Goal: Find contact information: Find contact information

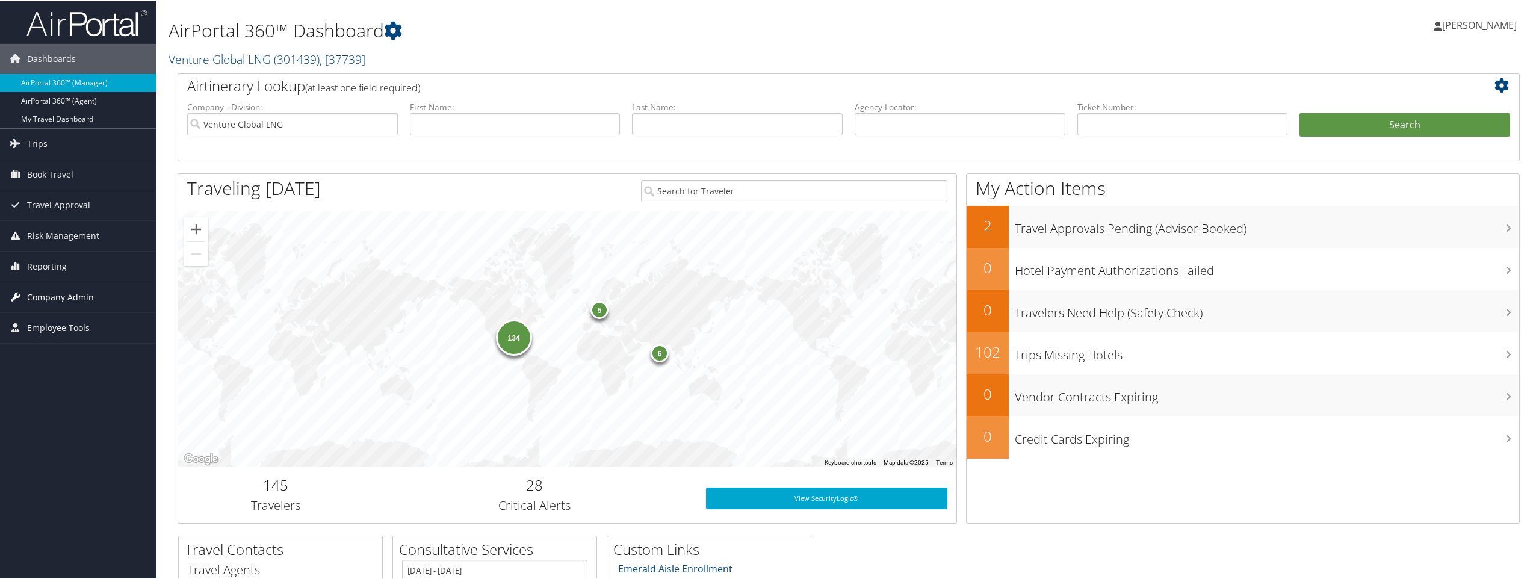
click at [75, 297] on span "Company Admin" at bounding box center [60, 296] width 67 height 30
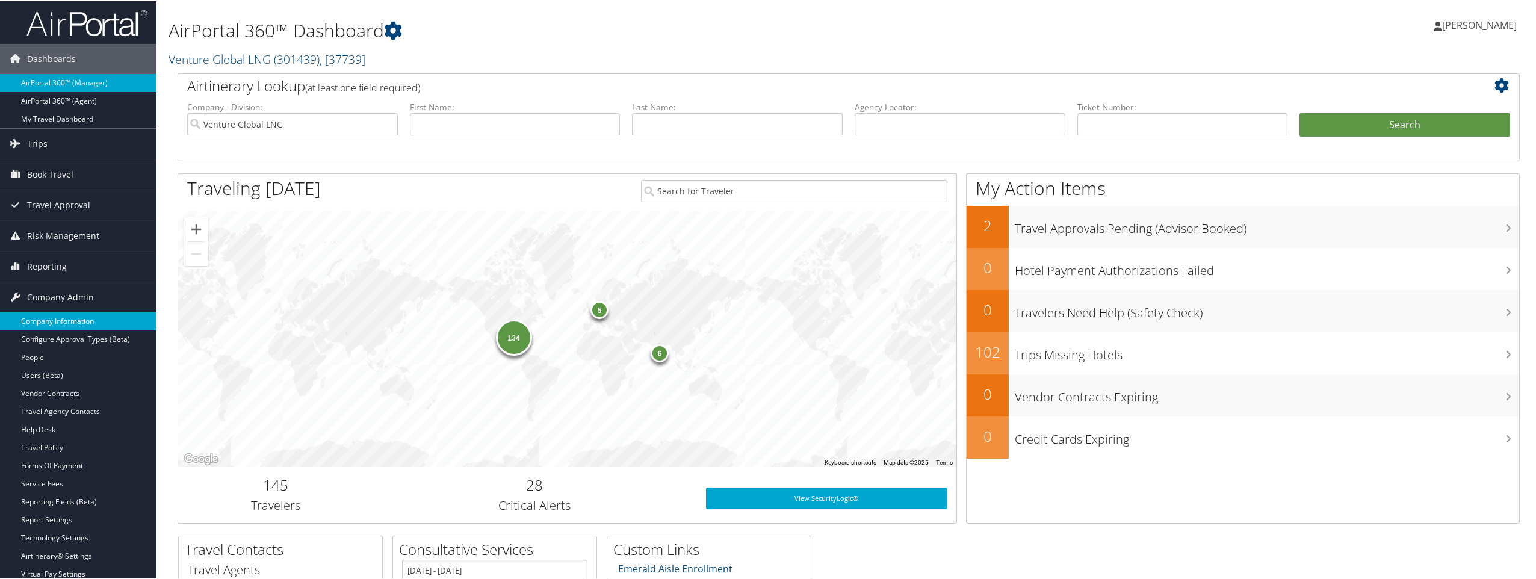
click at [72, 318] on link "Company Information" at bounding box center [78, 320] width 157 height 18
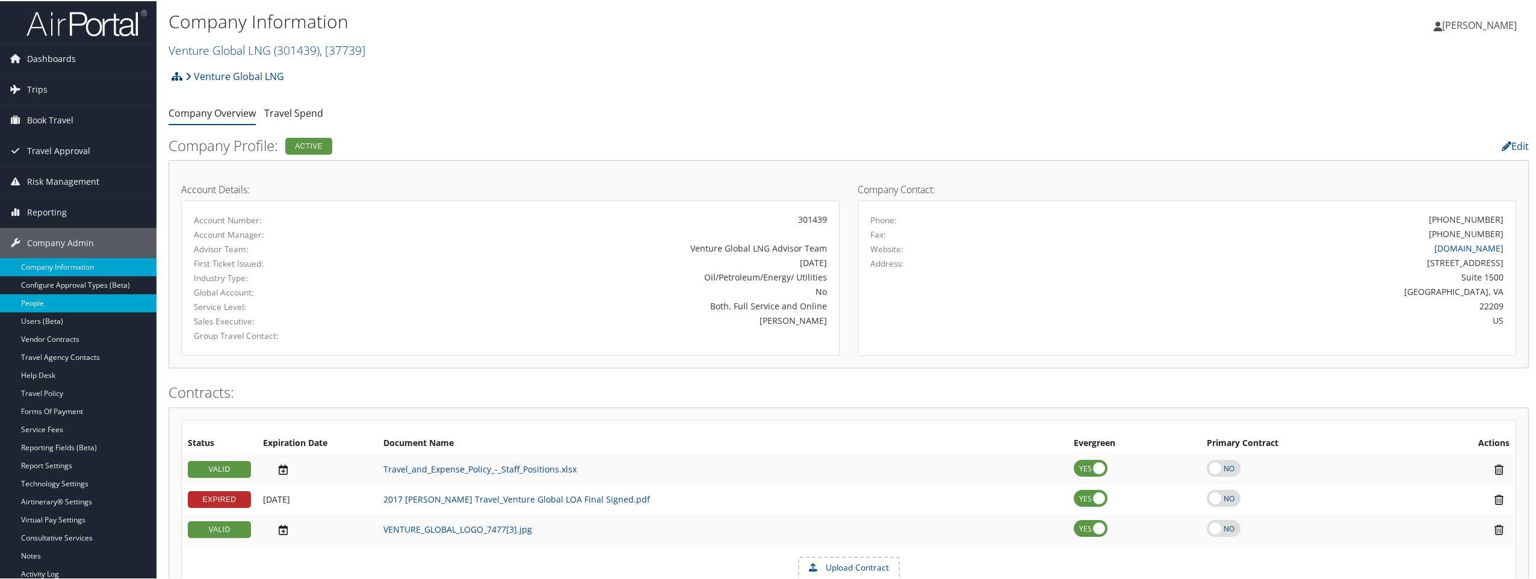
click at [43, 303] on link "People" at bounding box center [78, 302] width 157 height 18
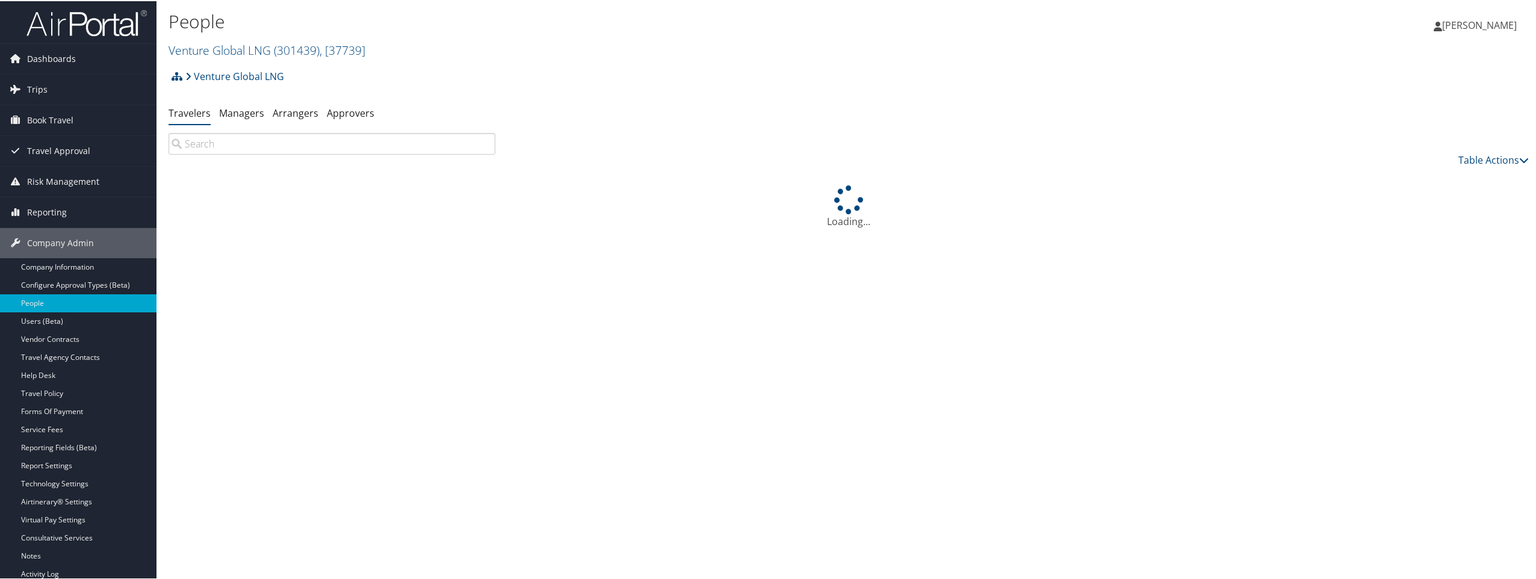
click at [261, 146] on input "search" at bounding box center [332, 143] width 327 height 22
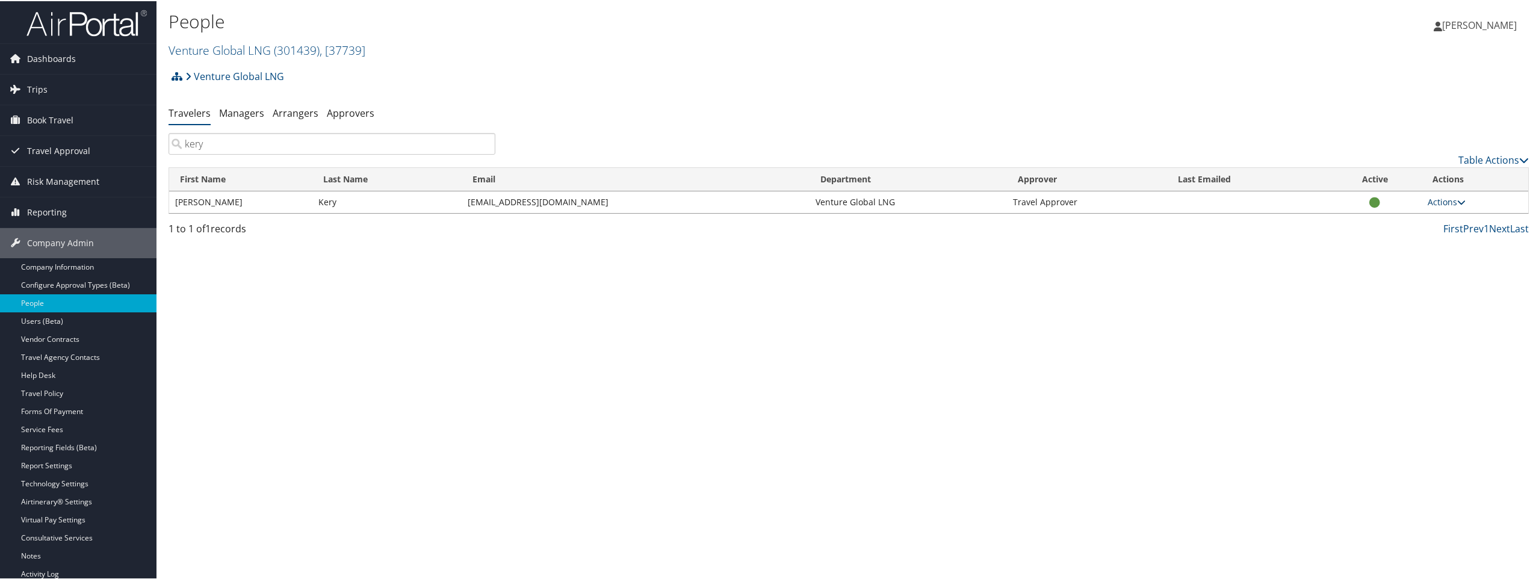
type input "kery"
click at [1428, 205] on link "Actions" at bounding box center [1447, 200] width 38 height 11
click at [1388, 236] on link "View Profile" at bounding box center [1399, 239] width 122 height 20
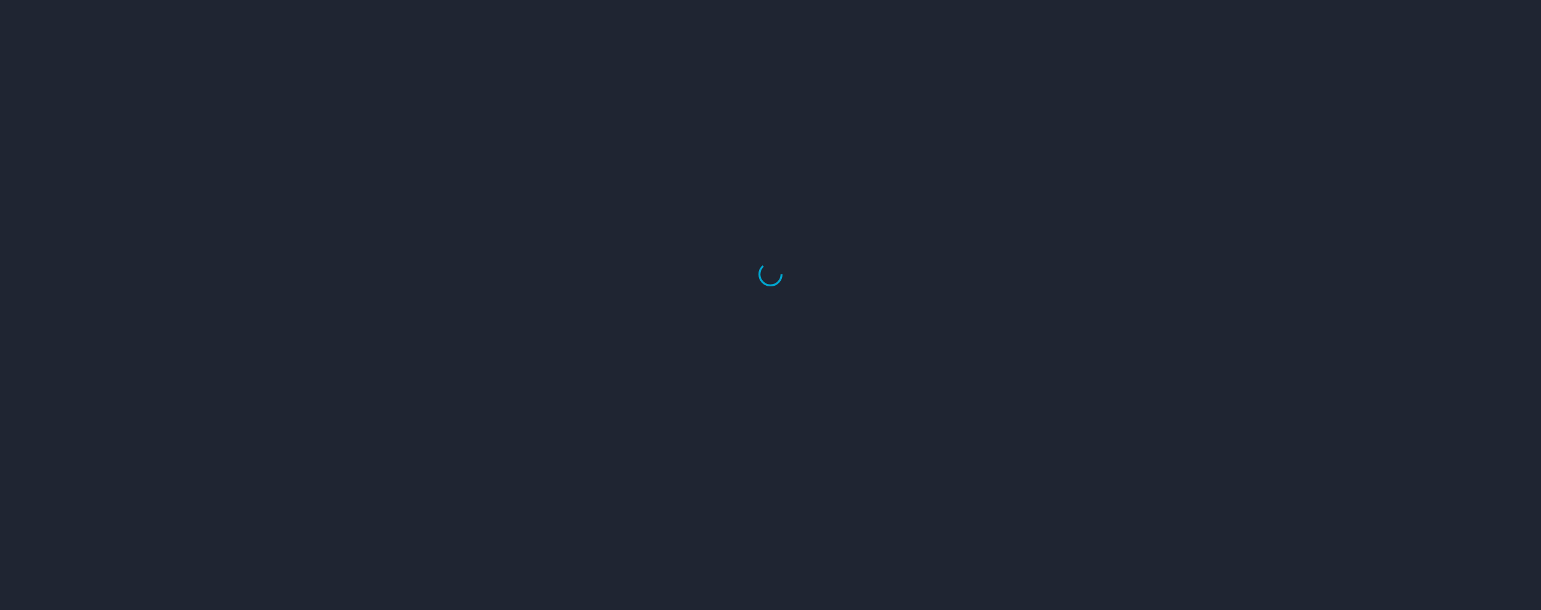
select select "US"
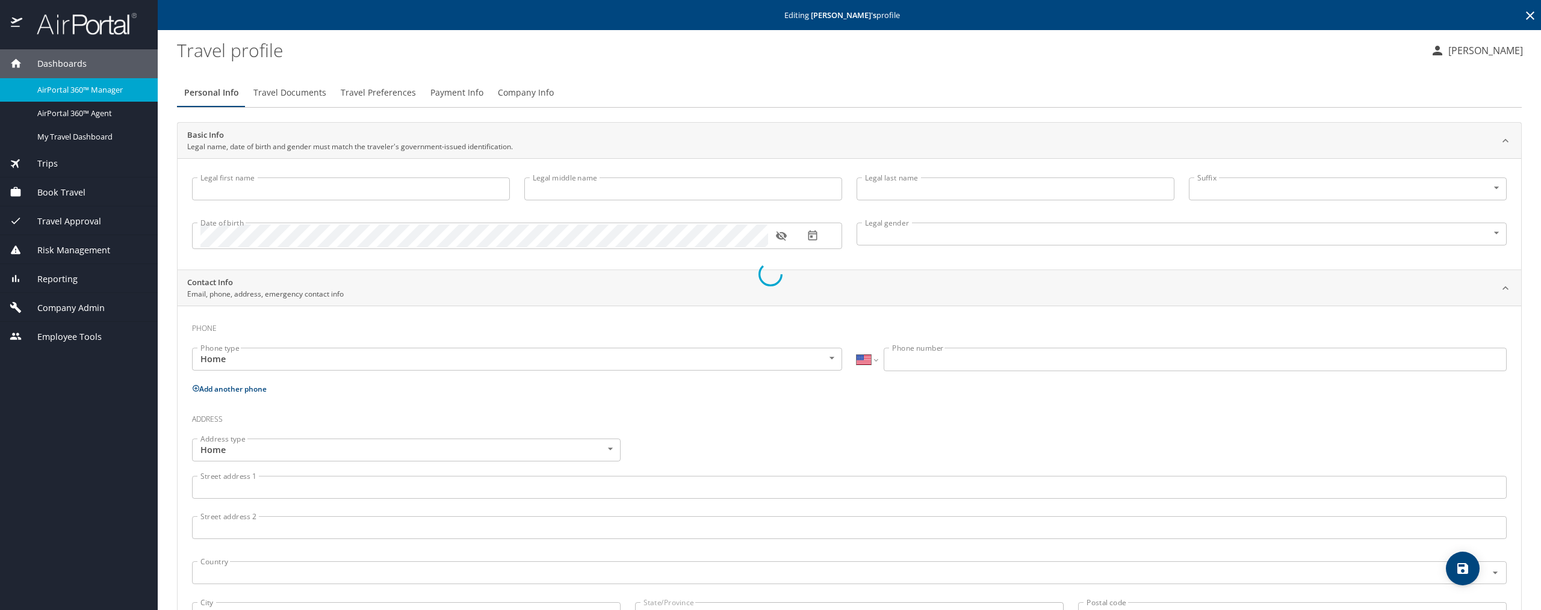
type input "Renee"
type input "Kery"
type input "Female"
select select "US"
click at [455, 92] on span "Payment Info" at bounding box center [456, 92] width 53 height 15
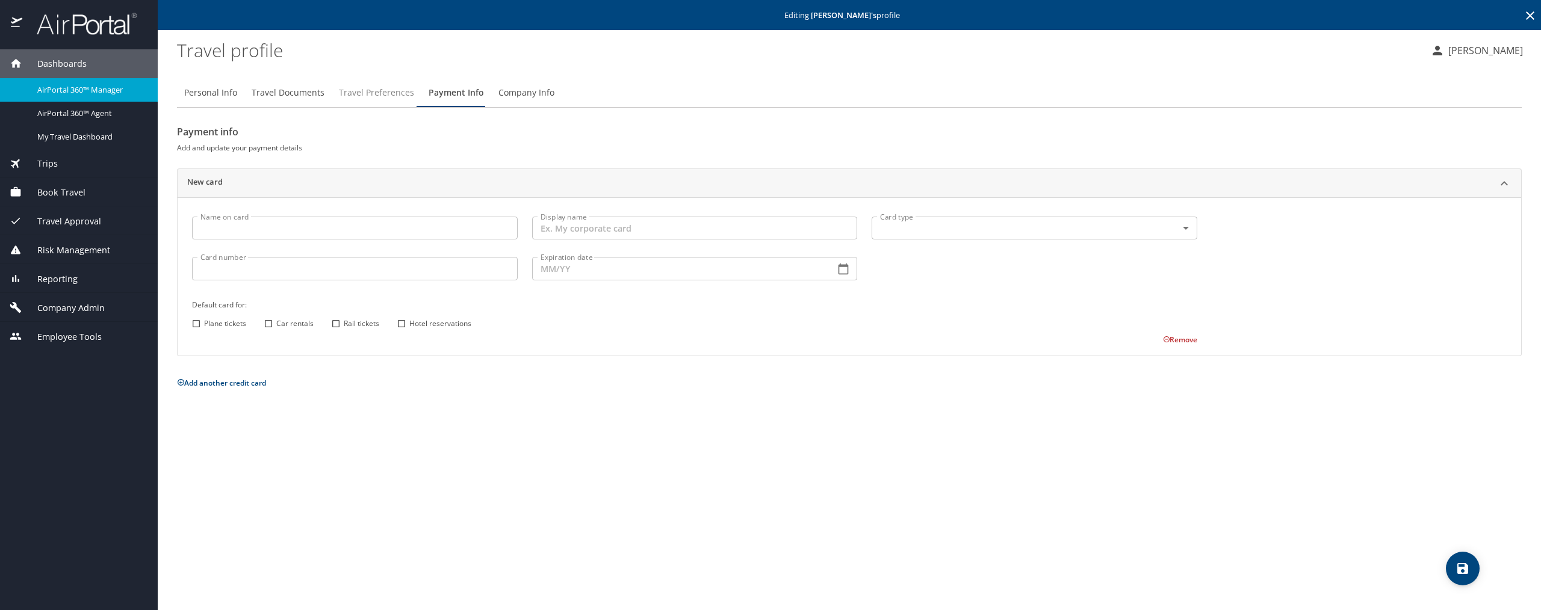
click at [377, 90] on span "Travel Preferences" at bounding box center [376, 92] width 75 height 15
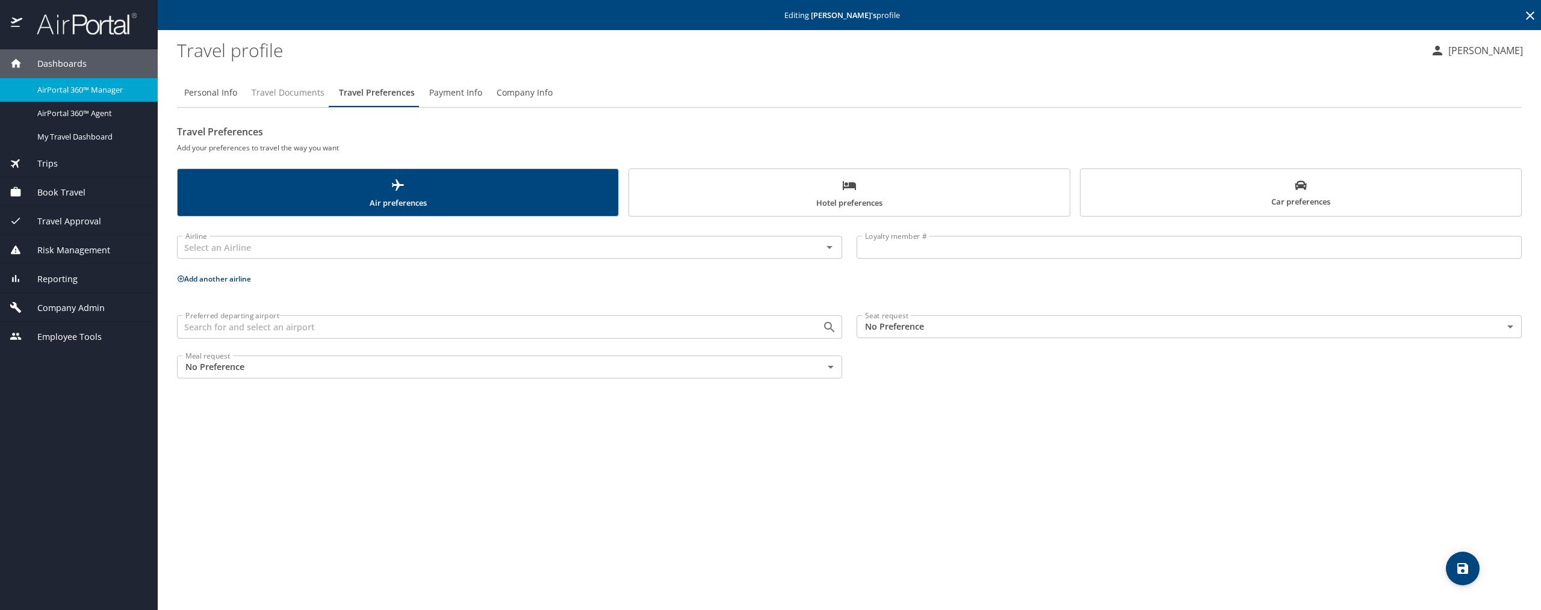
click at [311, 90] on span "Travel Documents" at bounding box center [288, 92] width 73 height 15
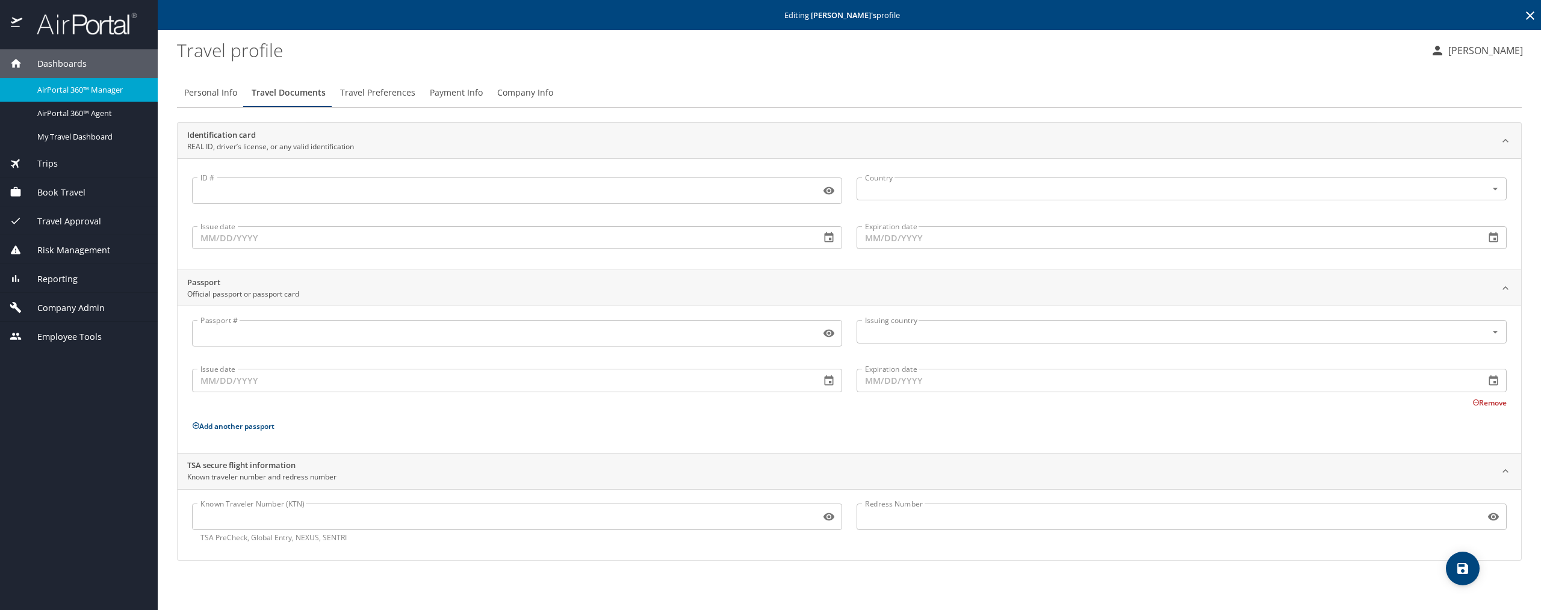
click at [464, 93] on span "Payment Info" at bounding box center [456, 92] width 53 height 15
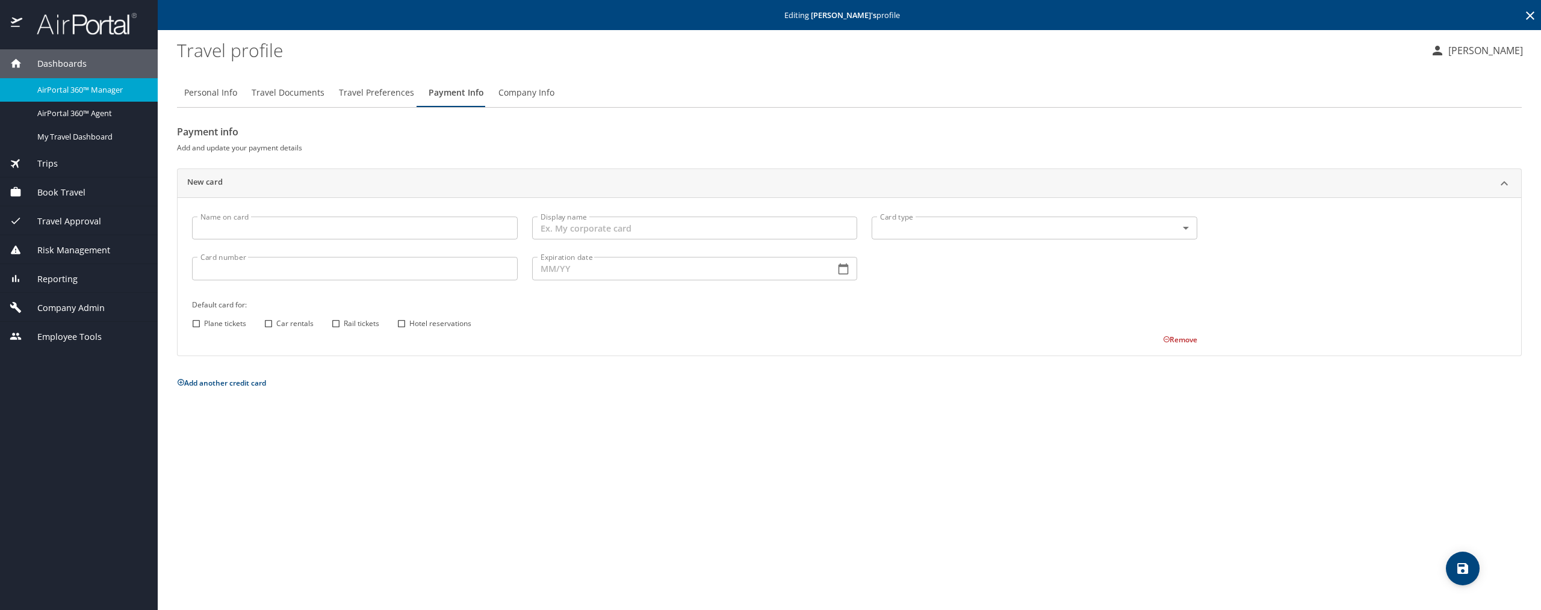
drag, startPoint x: 296, startPoint y: 11, endPoint x: 485, endPoint y: 13, distance: 189.6
click at [480, 13] on div "Editing Renee Kery 's profile" at bounding box center [849, 15] width 1383 height 30
click at [486, 13] on p "Editing Renee Kery 's profile" at bounding box center [849, 15] width 1376 height 8
click at [1033, 13] on p "Editing Renee Kery 's profile" at bounding box center [849, 15] width 1376 height 8
click at [54, 161] on span "Trips" at bounding box center [40, 163] width 36 height 13
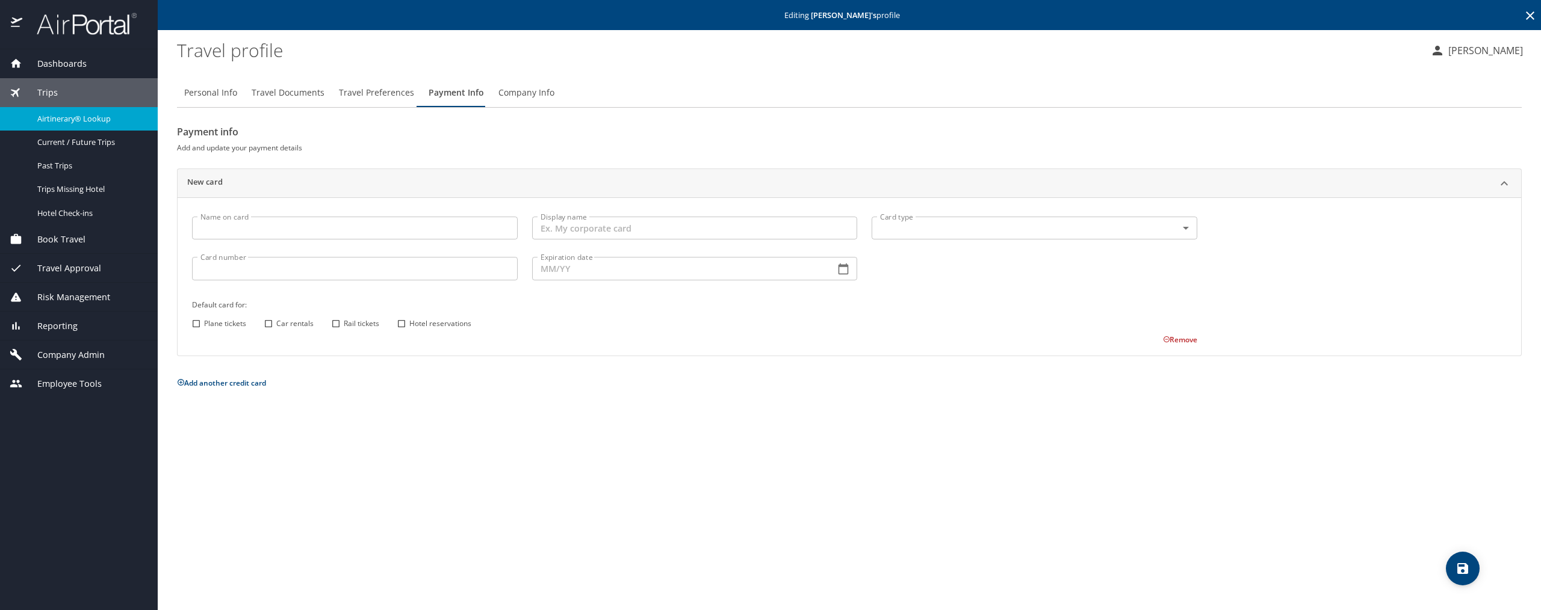
click at [58, 120] on span "Airtinerary® Lookup" at bounding box center [90, 118] width 106 height 11
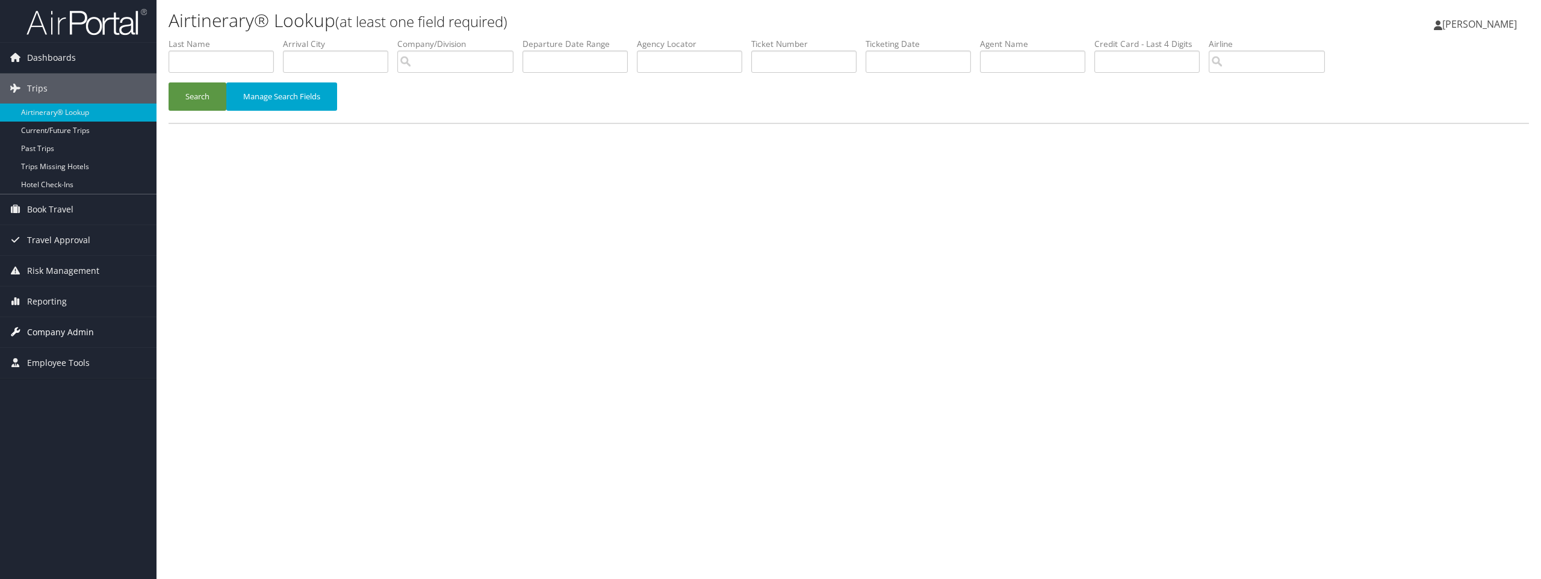
click at [49, 328] on span "Company Admin" at bounding box center [60, 332] width 67 height 30
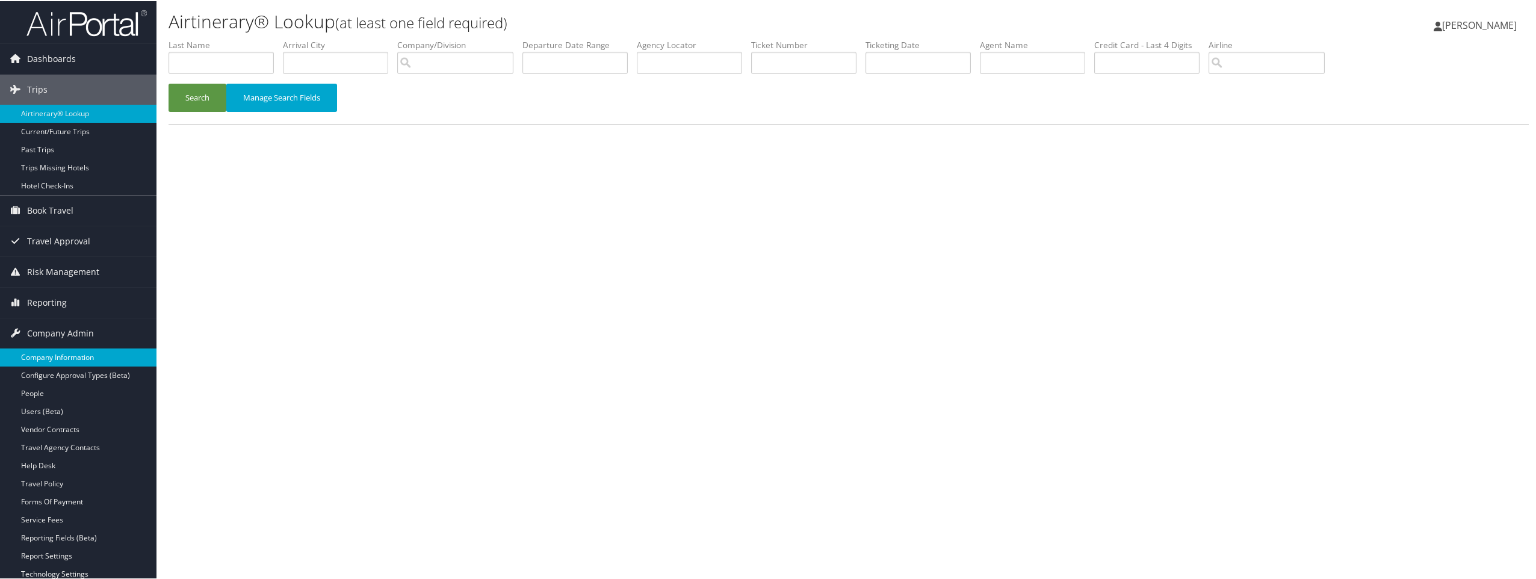
click at [52, 353] on link "Company Information" at bounding box center [78, 356] width 157 height 18
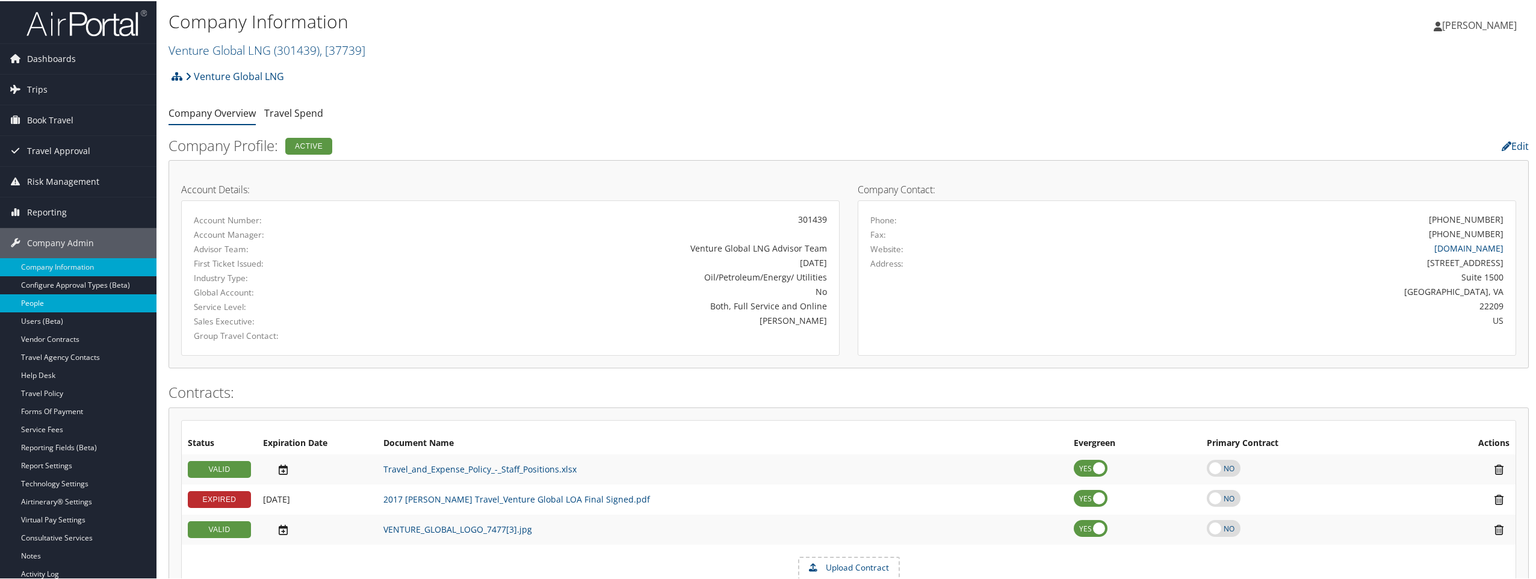
click at [43, 301] on link "People" at bounding box center [78, 302] width 157 height 18
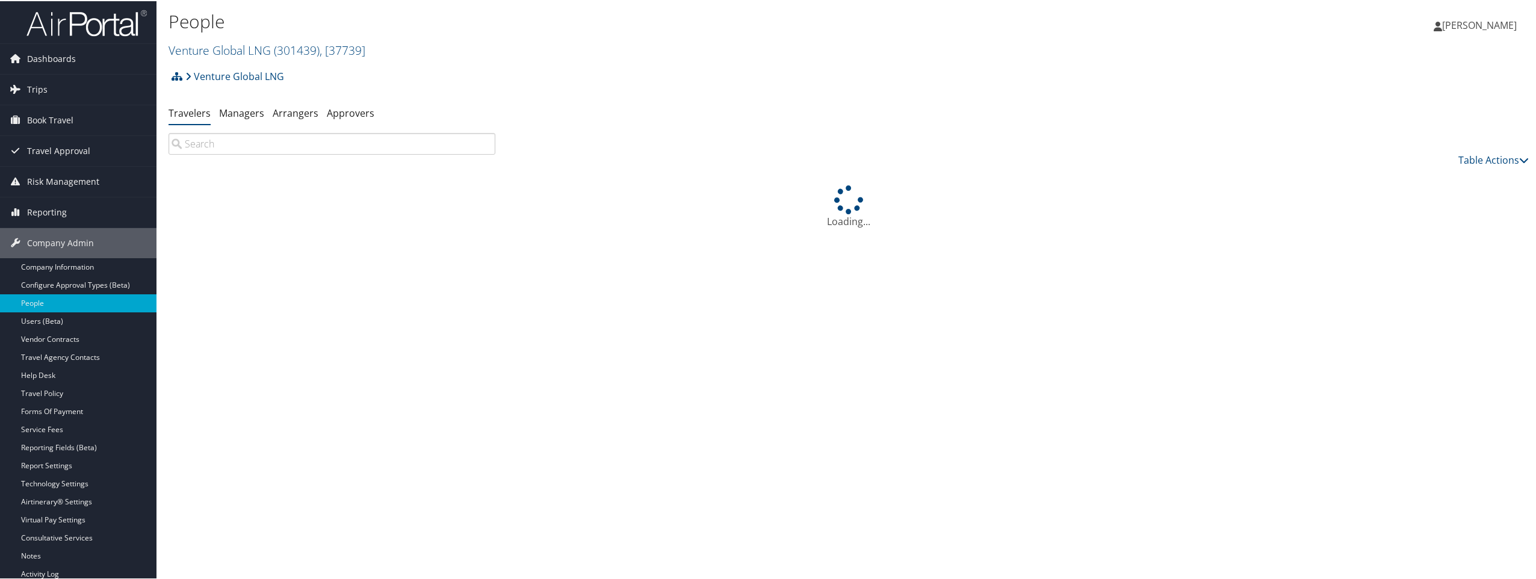
click at [192, 137] on input "search" at bounding box center [332, 143] width 327 height 22
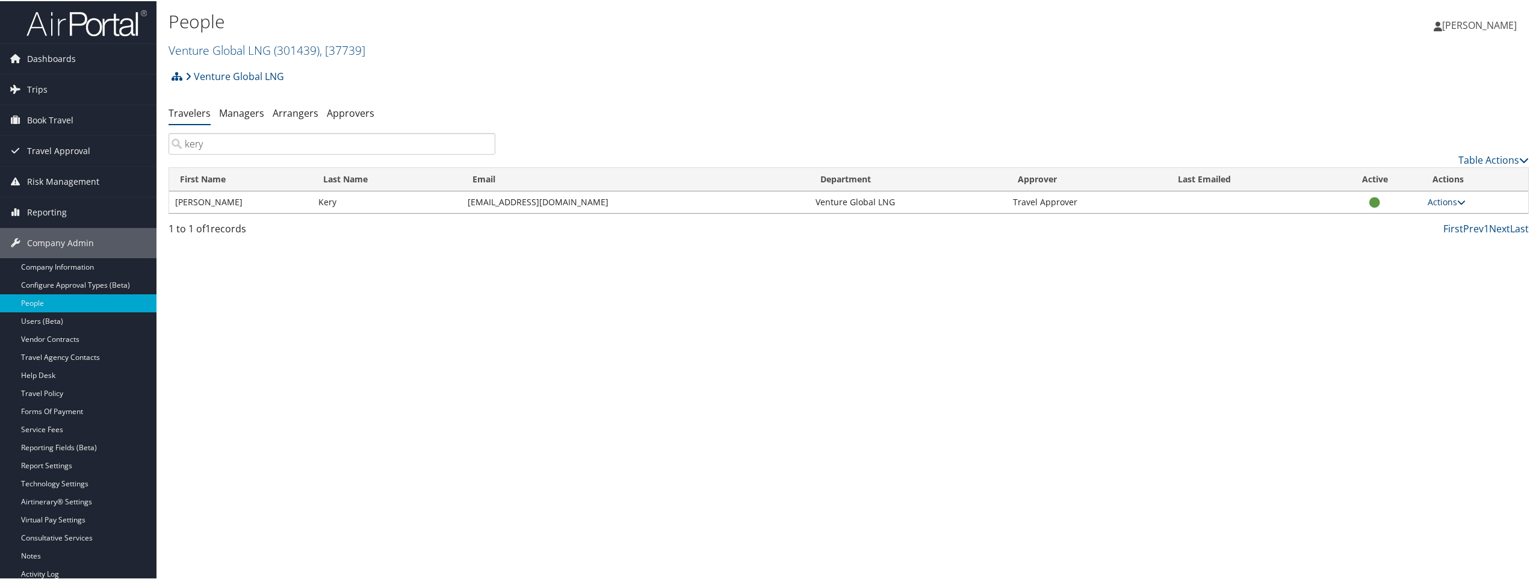
type input "kery"
click at [1440, 203] on link "Actions" at bounding box center [1447, 200] width 38 height 11
click at [1390, 238] on link "View Profile" at bounding box center [1399, 239] width 122 height 20
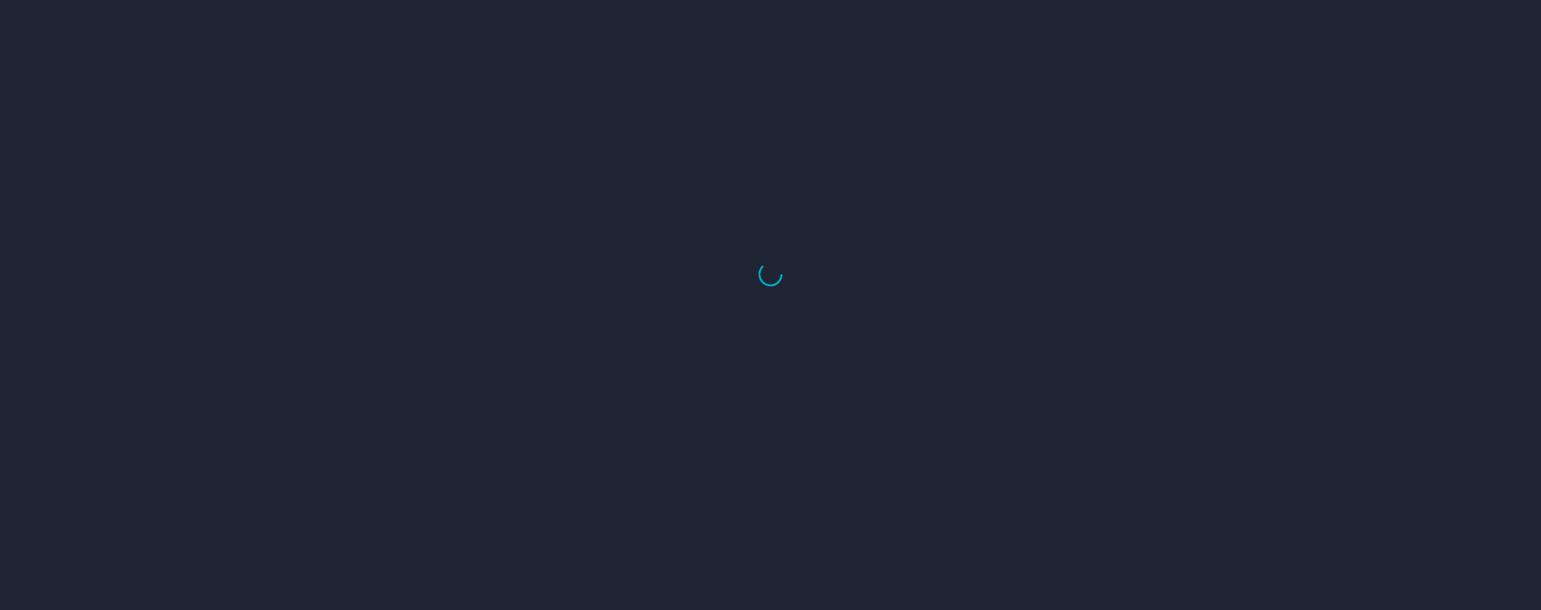
select select "US"
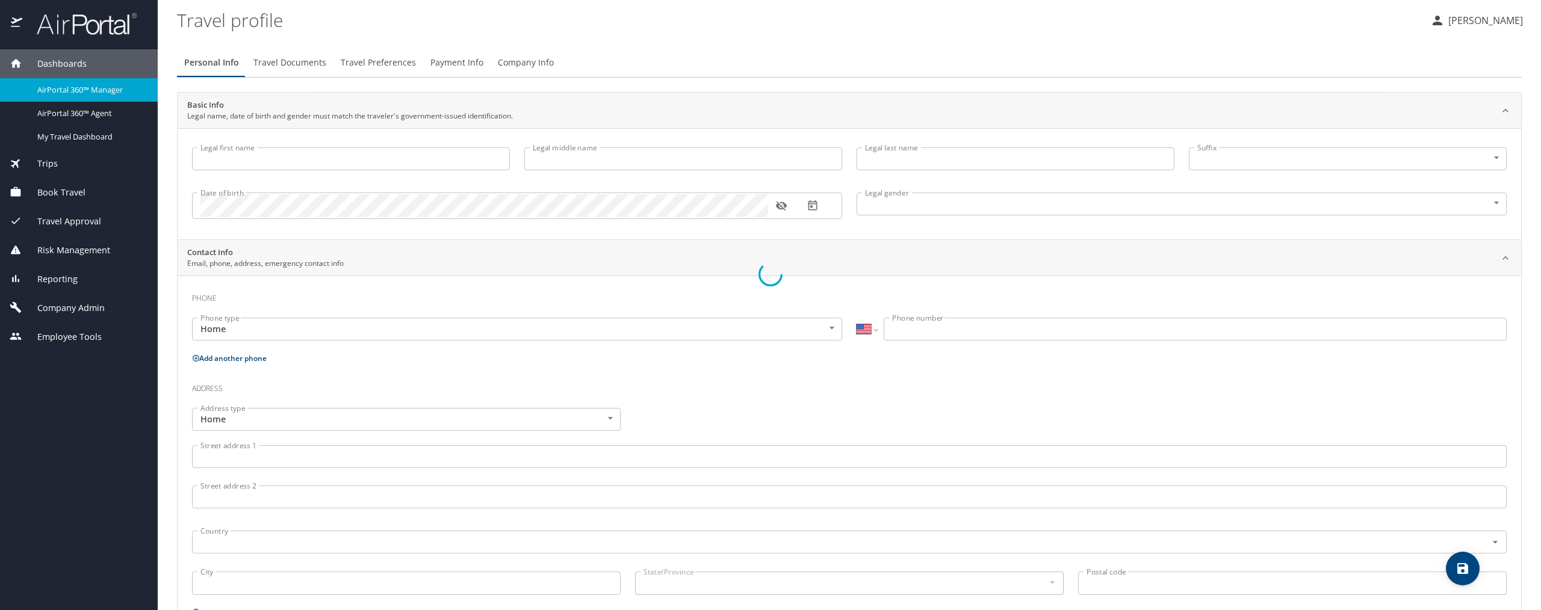
type input "[PERSON_NAME]"
type input "Kery"
type input "[DEMOGRAPHIC_DATA]"
select select "US"
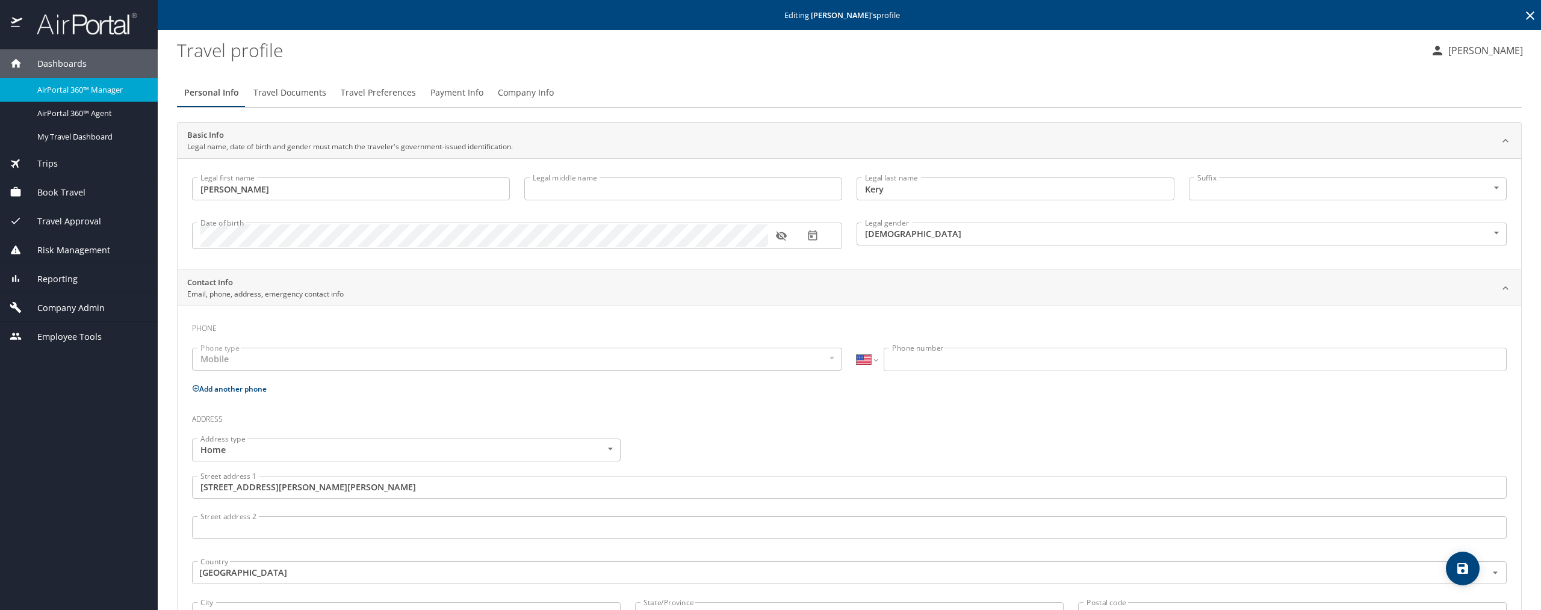
click at [445, 93] on span "Payment Info" at bounding box center [456, 92] width 53 height 15
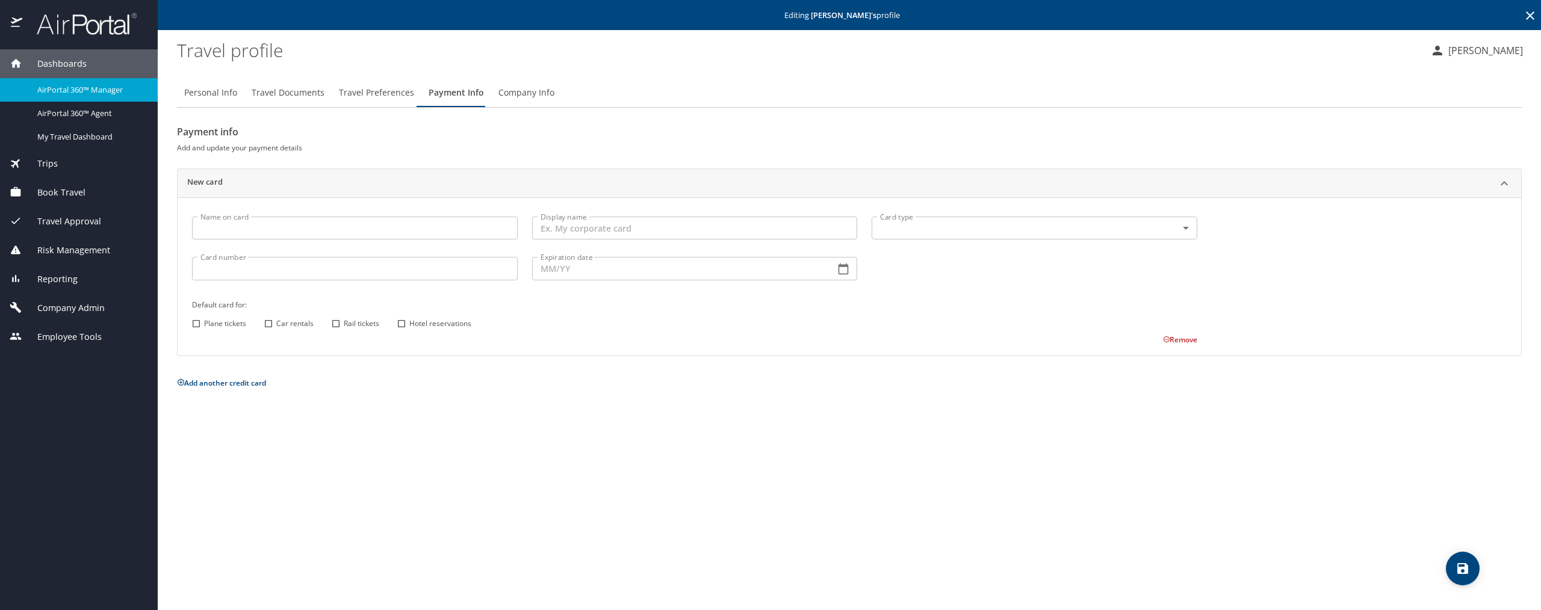
click at [361, 96] on span "Travel Preferences" at bounding box center [376, 92] width 75 height 15
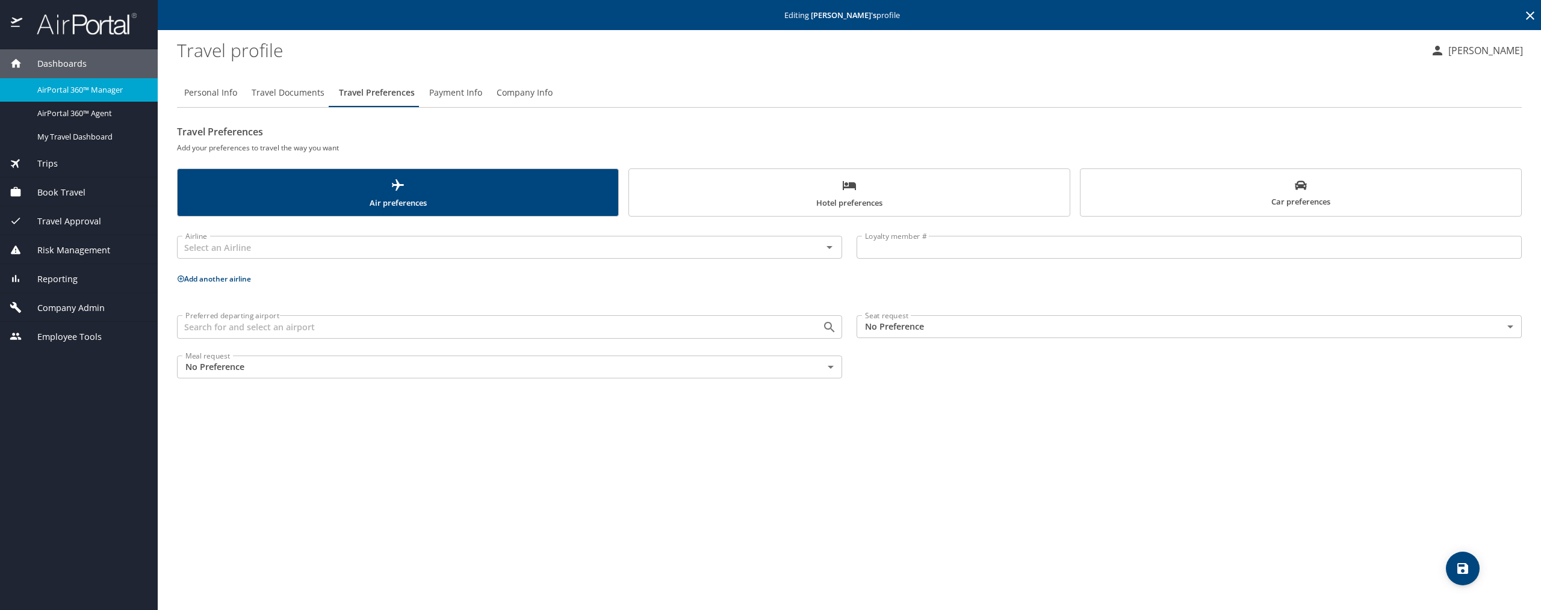
click at [445, 90] on span "Payment Info" at bounding box center [455, 92] width 53 height 15
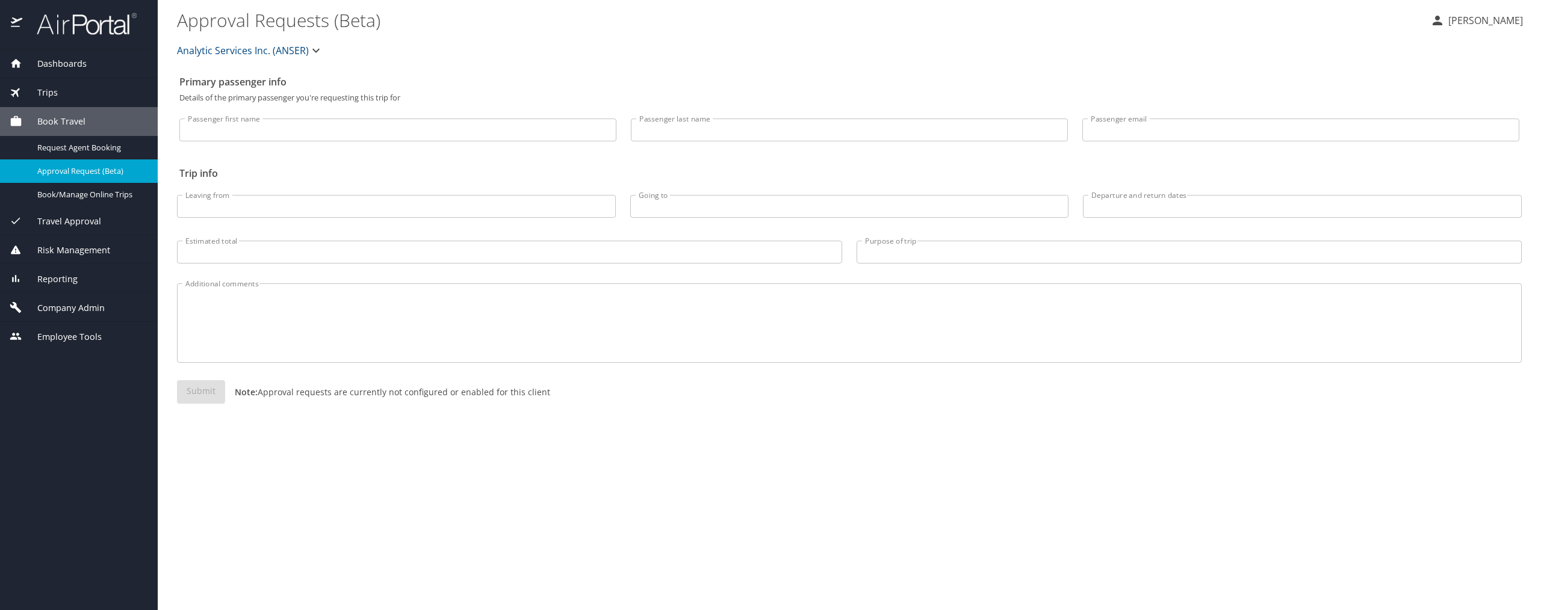
click at [205, 37] on div "Analytic Services Inc. (ANSER)" at bounding box center [849, 50] width 1359 height 39
click at [60, 276] on span "Reporting" at bounding box center [49, 279] width 55 height 13
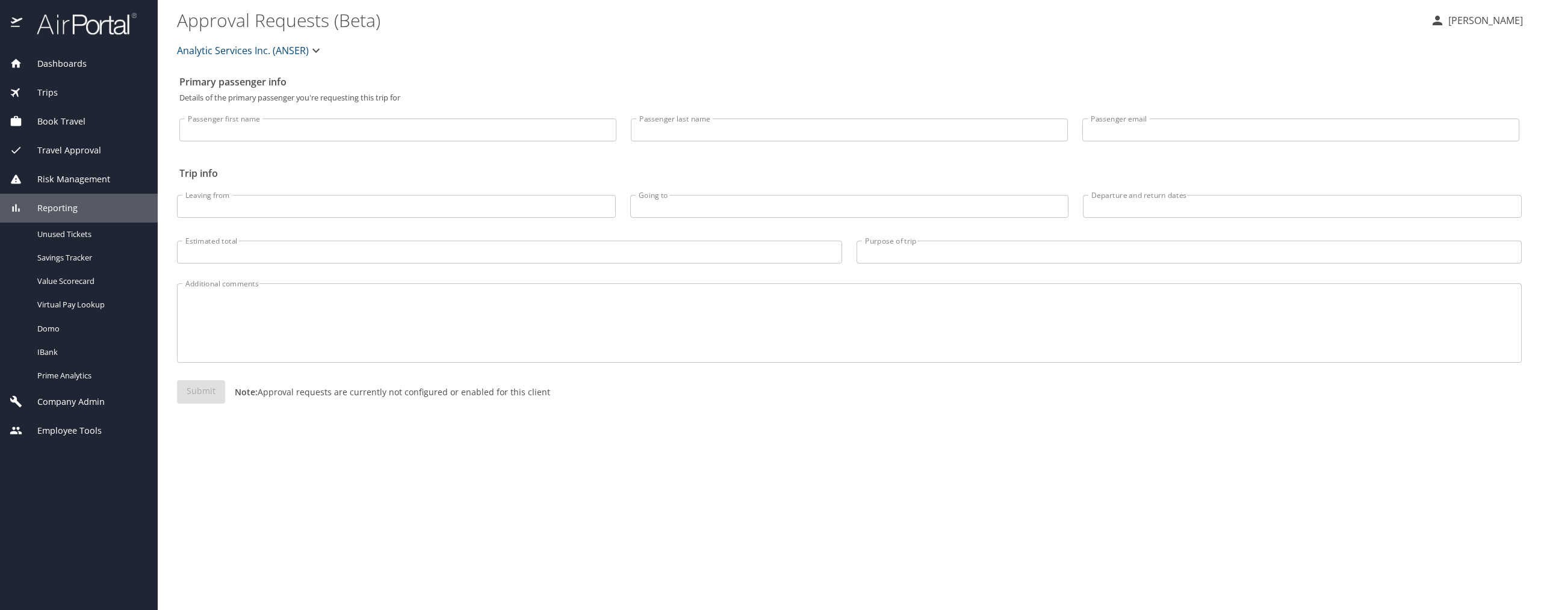
click at [76, 398] on span "Company Admin" at bounding box center [63, 402] width 82 height 13
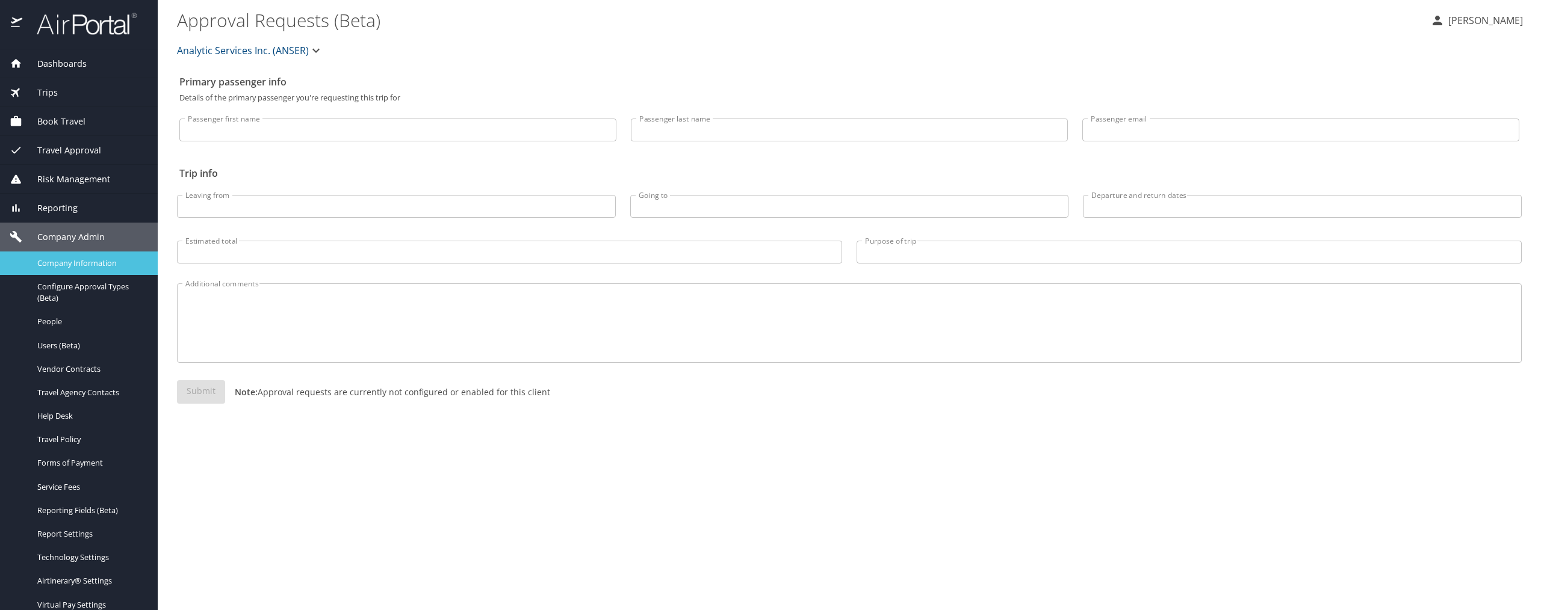
click at [91, 258] on span "Company Information" at bounding box center [90, 263] width 106 height 11
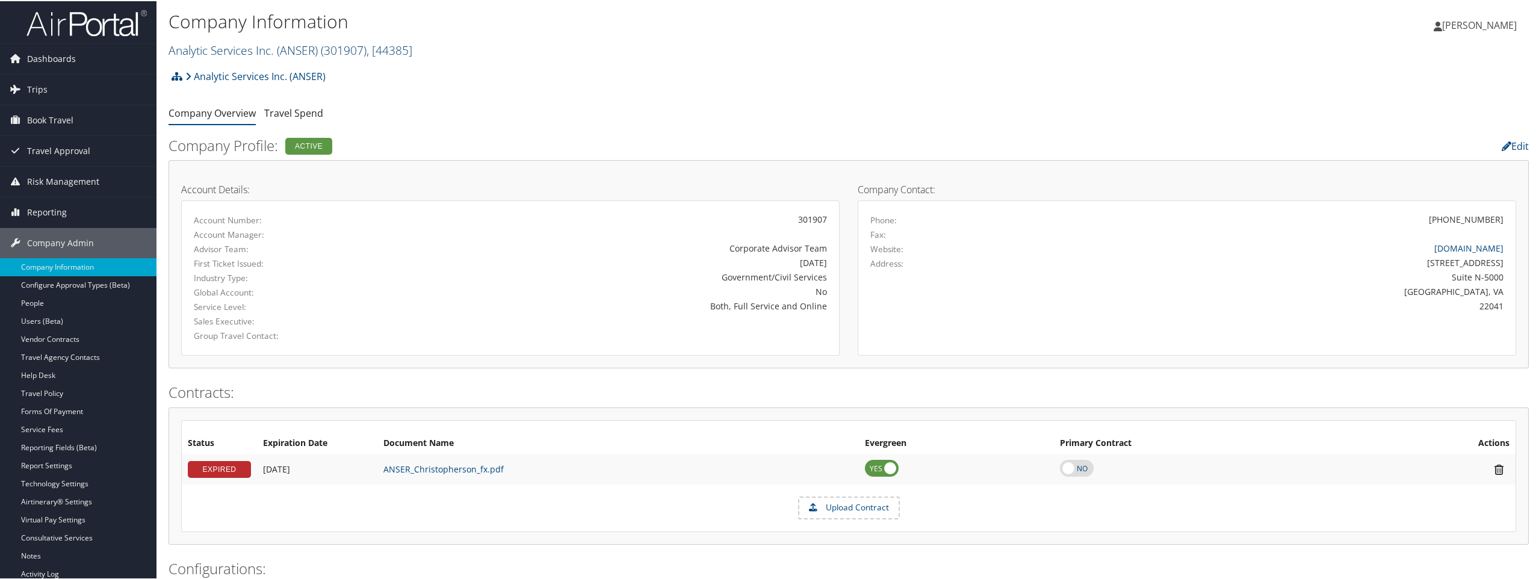
click at [409, 53] on span ", [ 44385 ]" at bounding box center [390, 49] width 46 height 16
click at [409, 52] on span ", [ 44385 ]" at bounding box center [390, 49] width 46 height 16
click at [269, 67] on input "search" at bounding box center [248, 71] width 158 height 22
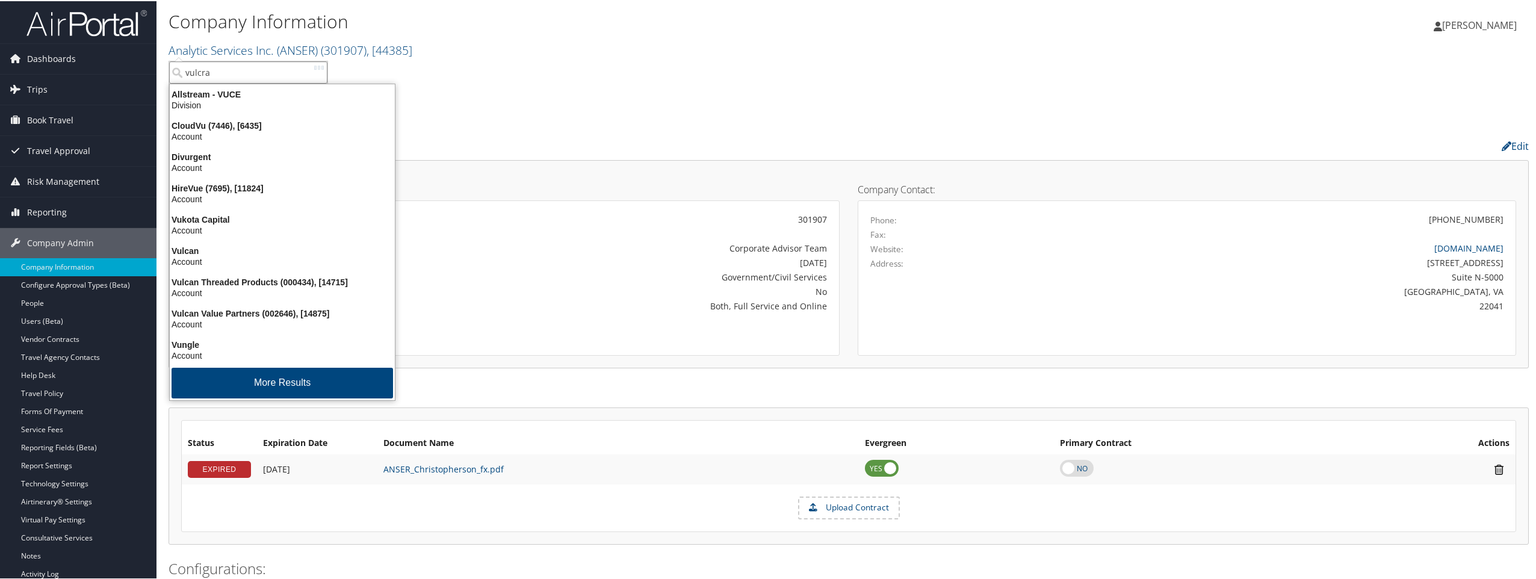
type input "vulcraf"
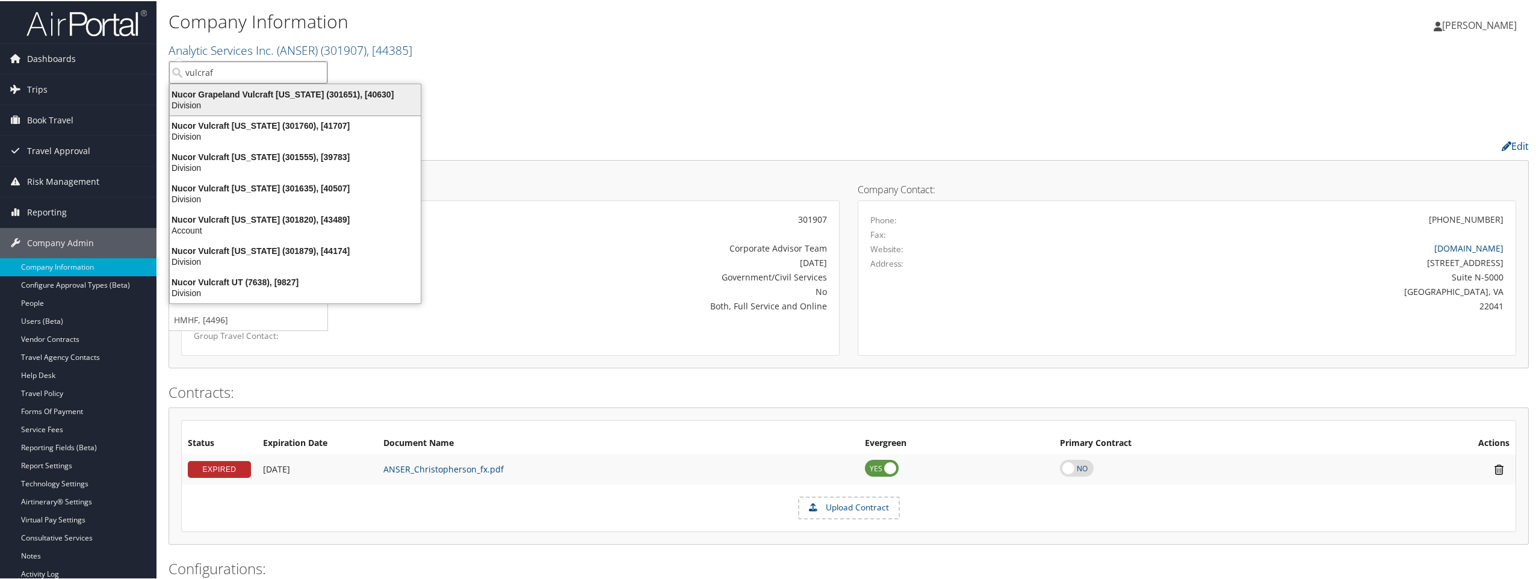
click at [247, 95] on div "Nucor Grapeland Vulcraft [US_STATE] (301651), [40630]" at bounding box center [295, 93] width 265 height 11
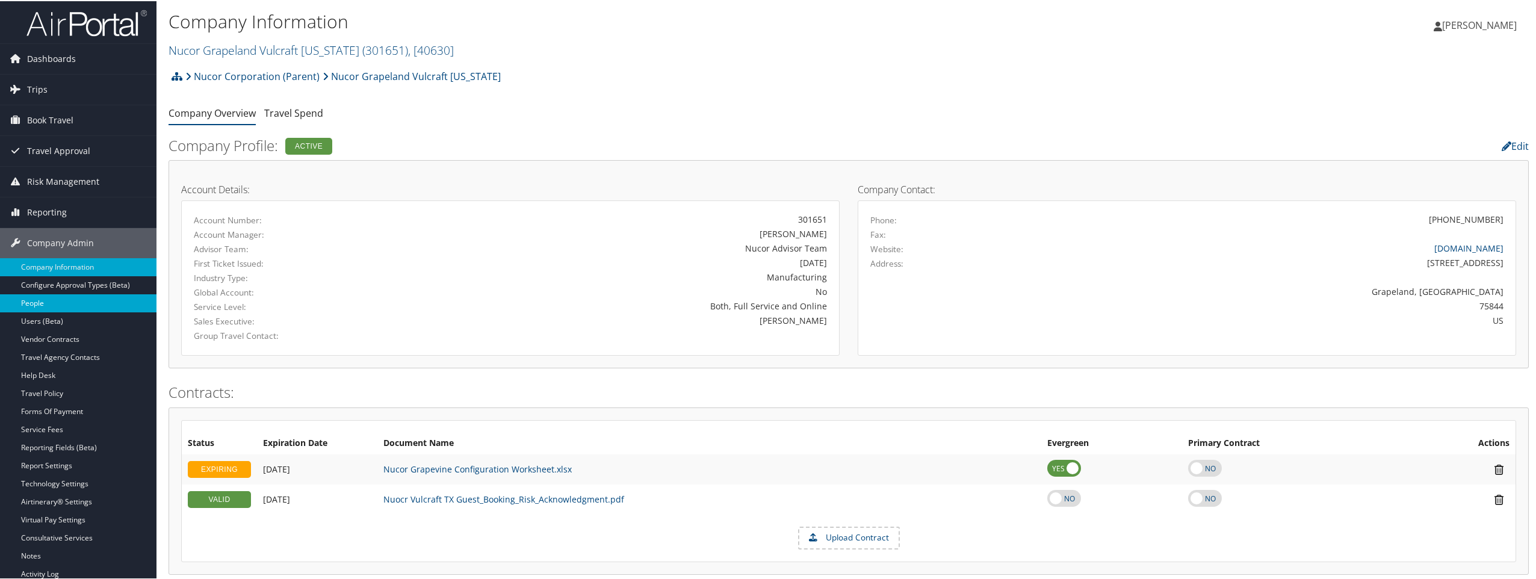
click at [46, 302] on link "People" at bounding box center [78, 302] width 157 height 18
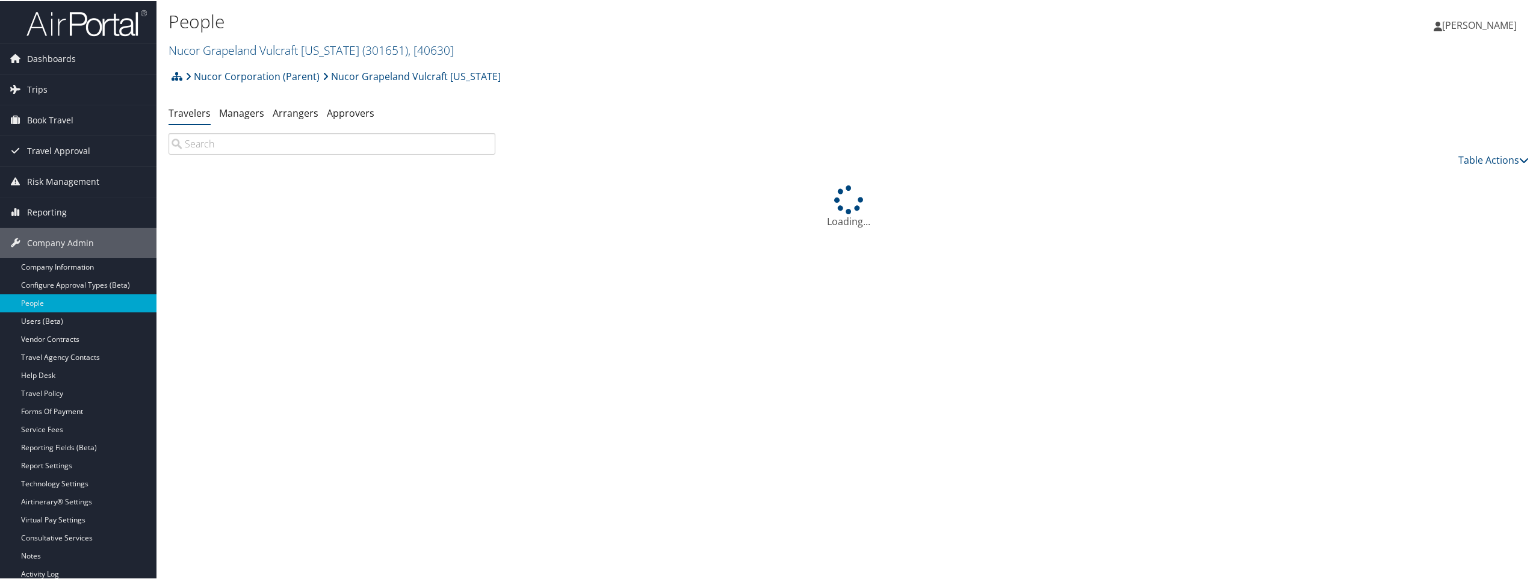
click at [287, 146] on input "search" at bounding box center [332, 143] width 327 height 22
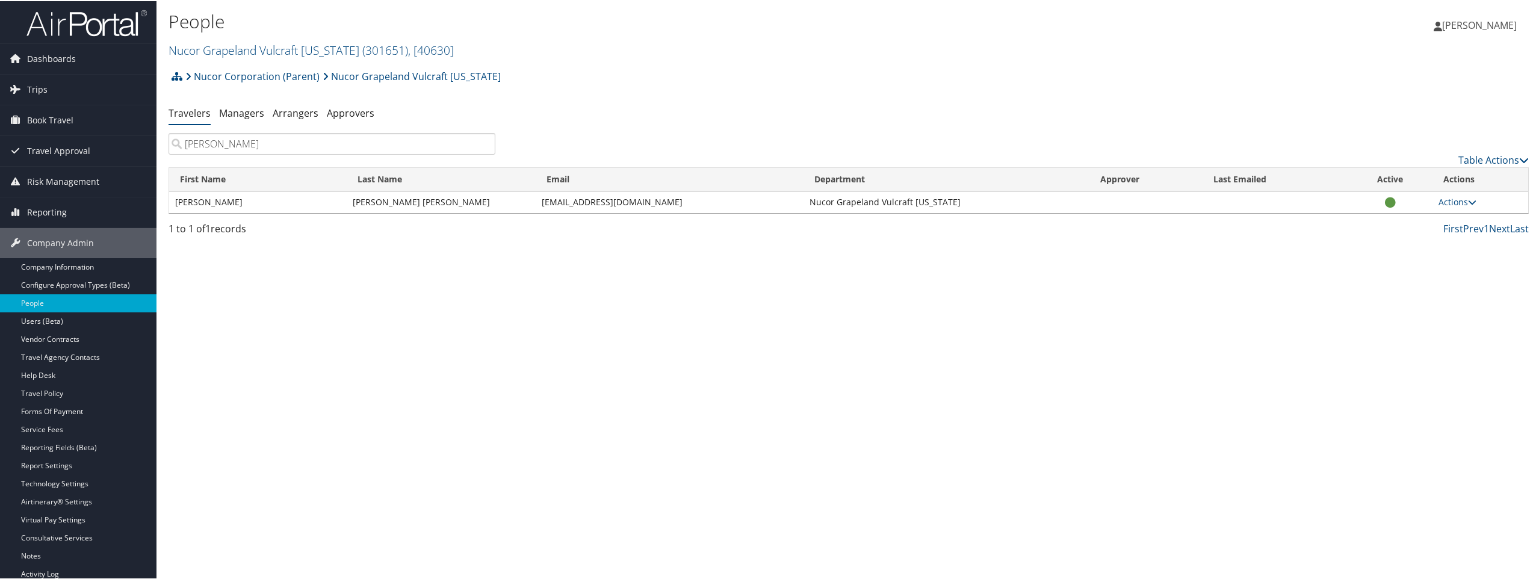
type input "karla"
click at [659, 200] on td "kfernandez@vulcraft-tx.com" at bounding box center [670, 201] width 268 height 22
drag, startPoint x: 607, startPoint y: 203, endPoint x: 598, endPoint y: 203, distance: 8.4
click at [598, 203] on td "kfernandez@vulcraft-tx.com" at bounding box center [670, 201] width 268 height 22
click at [656, 203] on td "kfernandez@vulcraft-tx.com" at bounding box center [670, 201] width 268 height 22
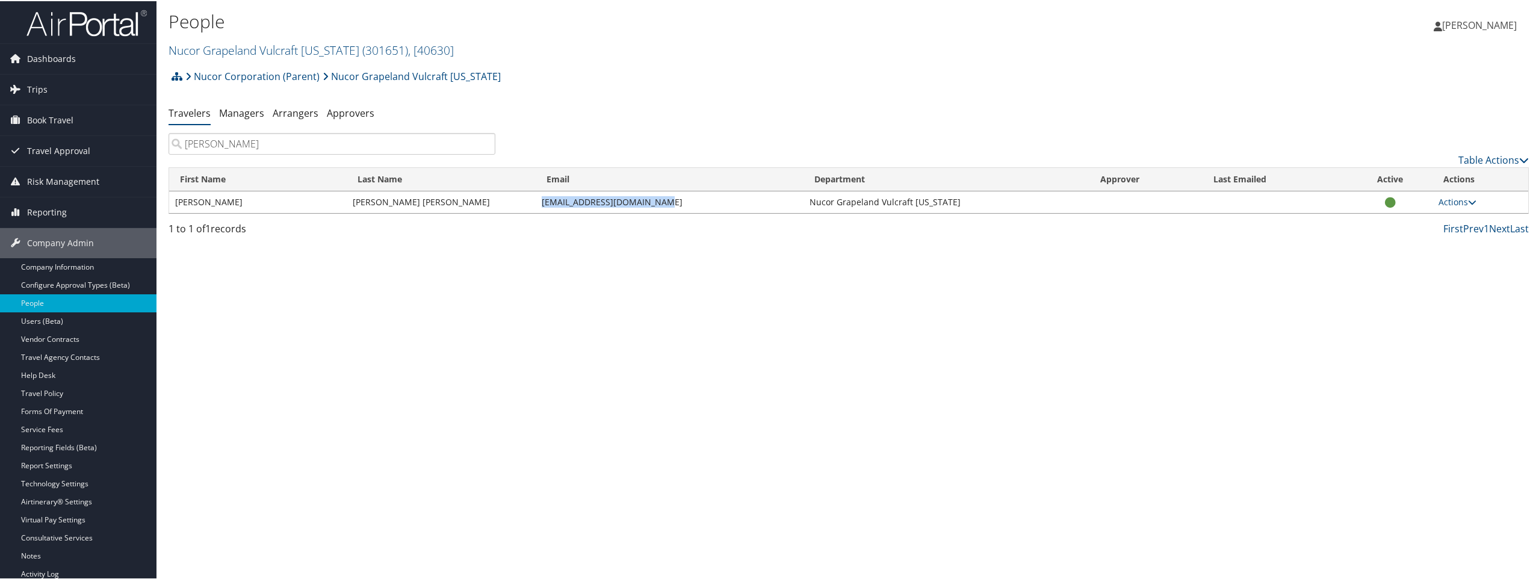
drag, startPoint x: 656, startPoint y: 203, endPoint x: 539, endPoint y: 203, distance: 116.8
click at [539, 203] on td "kfernandez@vulcraft-tx.com" at bounding box center [670, 201] width 268 height 22
copy td "kfernandez@vulcraft-tx.com"
click at [580, 214] on div "Loading... First Name Last Name Email Department Approver Last Emailed Active A…" at bounding box center [849, 193] width 1361 height 54
click at [660, 199] on td "kfernandez@vulcraft-tx.com" at bounding box center [670, 201] width 268 height 22
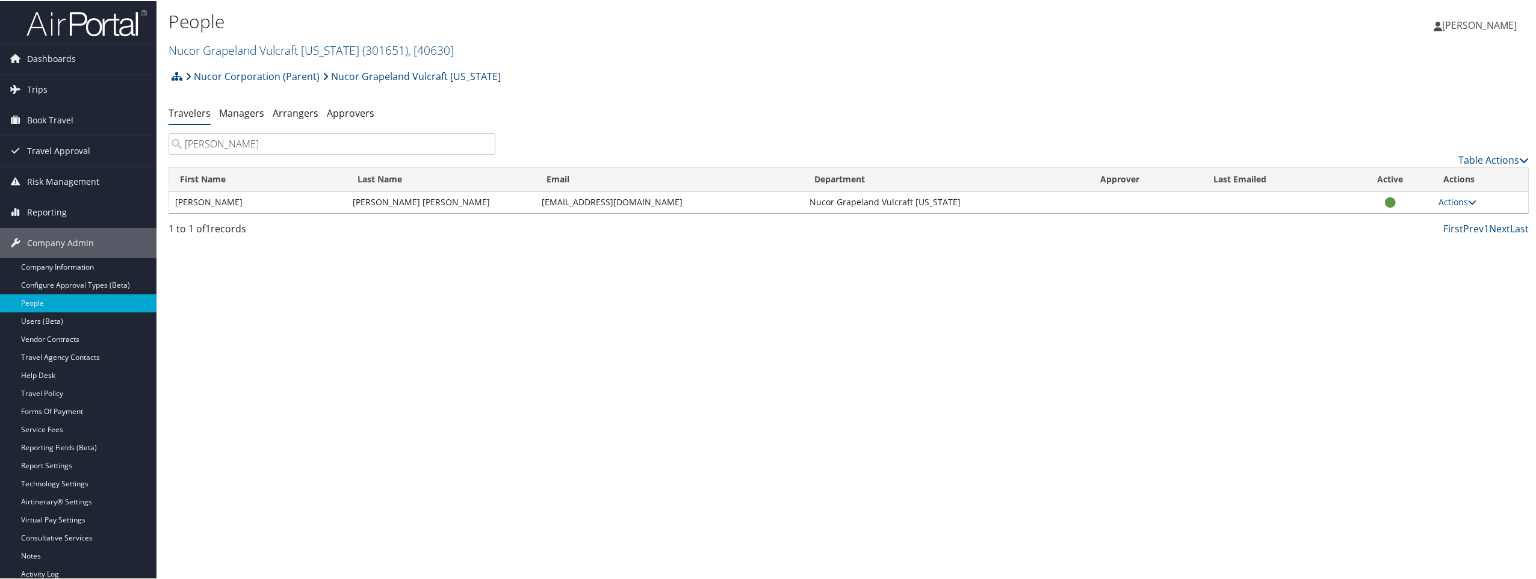
drag, startPoint x: 660, startPoint y: 199, endPoint x: 627, endPoint y: 202, distance: 33.2
click at [645, 199] on td "kfernandez@vulcraft-tx.com" at bounding box center [670, 201] width 268 height 22
drag, startPoint x: 627, startPoint y: 202, endPoint x: 536, endPoint y: 203, distance: 90.9
click at [536, 203] on td "kfernandez@vulcraft-tx.com" at bounding box center [670, 201] width 268 height 22
click at [682, 200] on td "kfernandez@vulcraft-tx.com" at bounding box center [670, 201] width 268 height 22
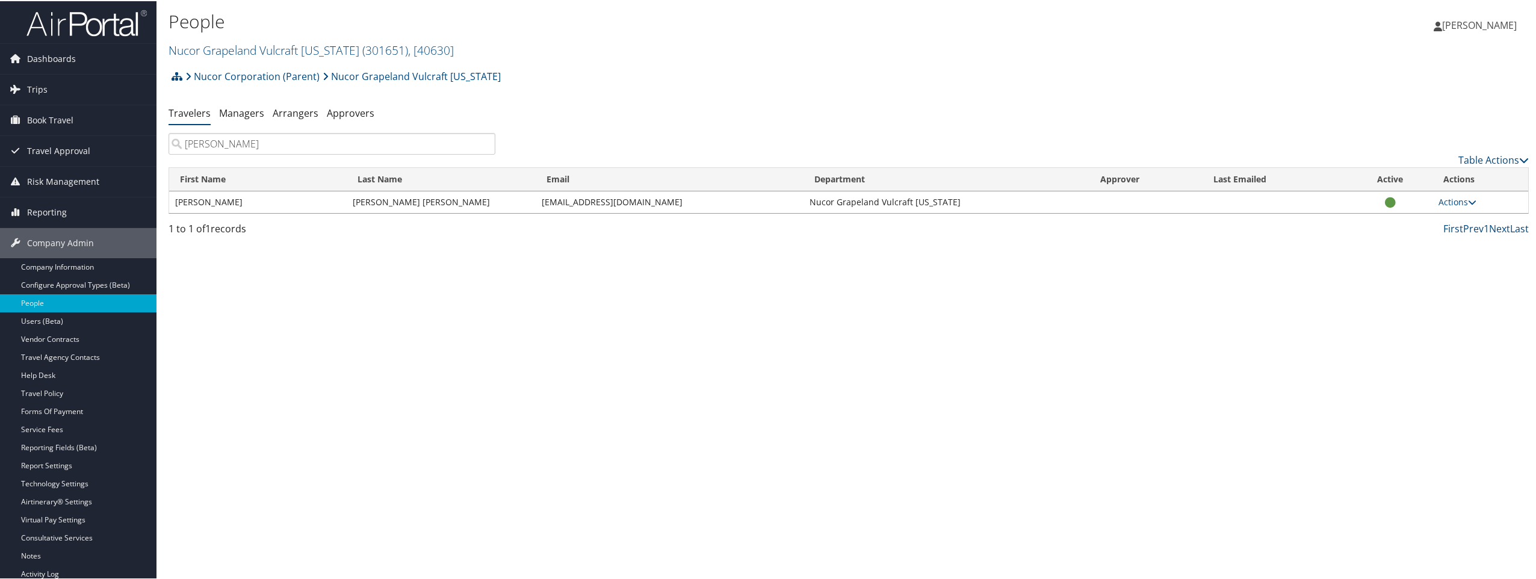
click at [660, 201] on td "kfernandez@vulcraft-tx.com" at bounding box center [670, 201] width 268 height 22
click at [657, 200] on td "kfernandez@vulcraft-tx.com" at bounding box center [670, 201] width 268 height 22
drag, startPoint x: 648, startPoint y: 200, endPoint x: 541, endPoint y: 202, distance: 107.2
click at [541, 202] on td "kfernandez@vulcraft-tx.com" at bounding box center [670, 201] width 268 height 22
copy td "kfernandez@vulcraft-tx.com"
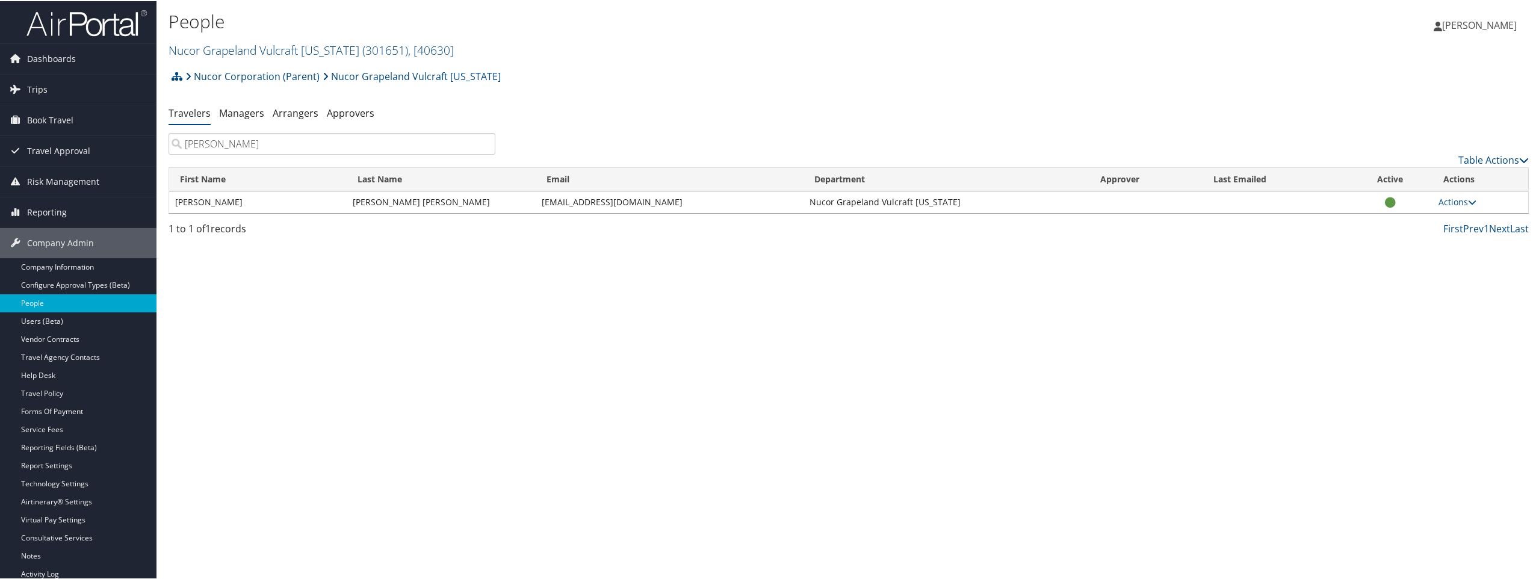
click at [580, 214] on div "Loading... First Name Last Name Email Department Approver Last Emailed Active A…" at bounding box center [849, 193] width 1361 height 54
click at [671, 197] on td "kfernandez@vulcraft-tx.com" at bounding box center [670, 201] width 268 height 22
drag, startPoint x: 671, startPoint y: 197, endPoint x: 544, endPoint y: 199, distance: 126.4
click at [544, 199] on td "kfernandez@vulcraft-tx.com" at bounding box center [670, 201] width 268 height 22
click at [662, 203] on td "kfernandez@vulcraft-tx.com" at bounding box center [670, 201] width 268 height 22
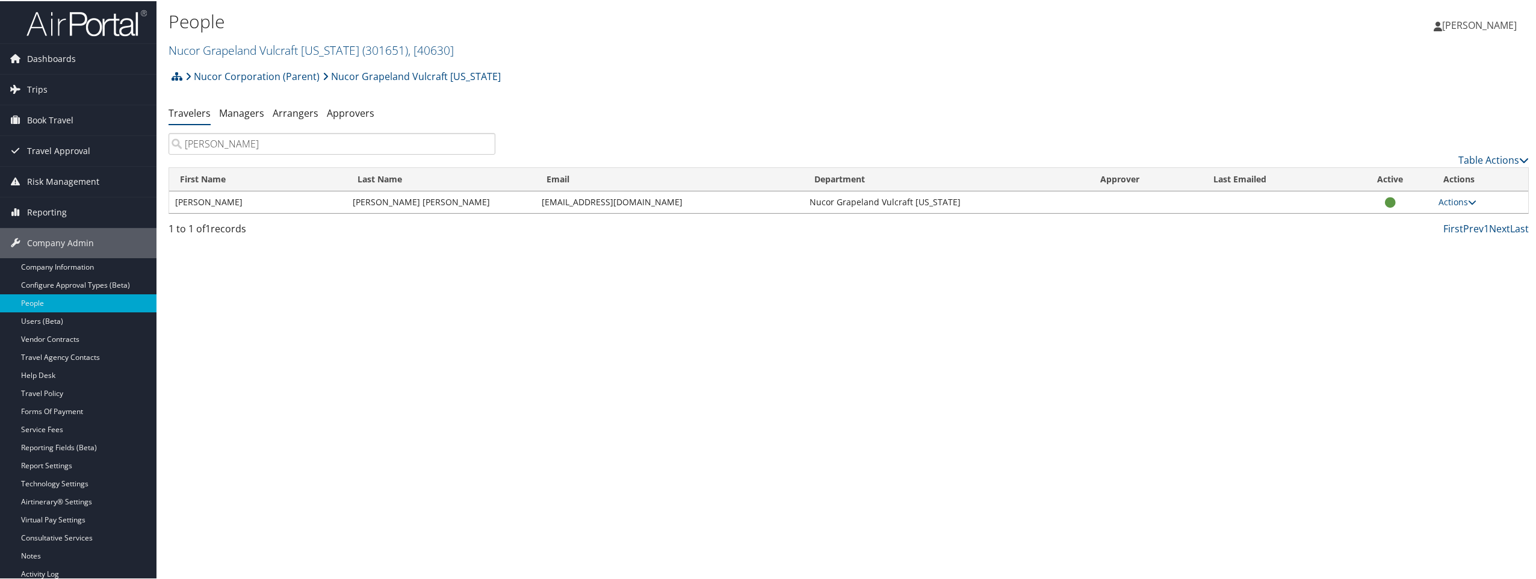
click at [662, 203] on td "kfernandez@vulcraft-tx.com" at bounding box center [670, 201] width 268 height 22
drag, startPoint x: 662, startPoint y: 203, endPoint x: 618, endPoint y: 200, distance: 44.7
click at [618, 200] on td "kfernandez@vulcraft-tx.com" at bounding box center [670, 201] width 268 height 22
copy td "kfernandez@vulcraft-tx.com"
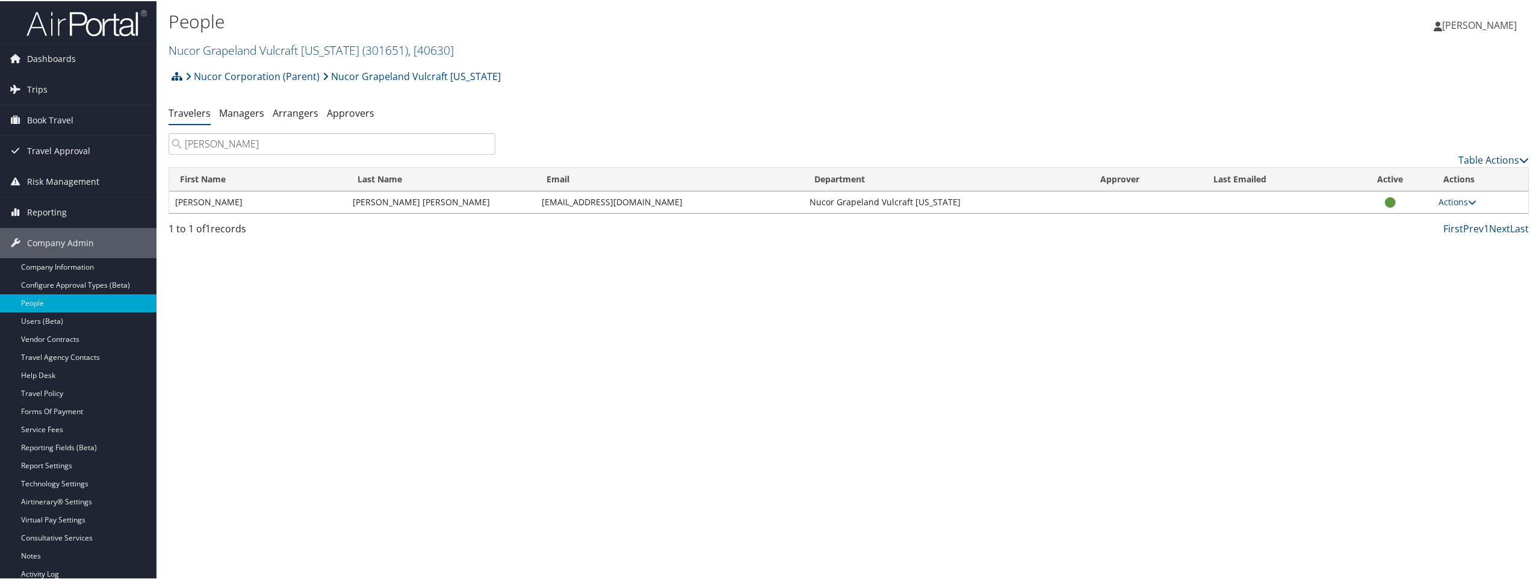
click at [641, 214] on div "Loading... First Name Last Name Email Department Approver Last Emailed Active A…" at bounding box center [849, 193] width 1361 height 54
click at [40, 84] on span "Trips" at bounding box center [37, 88] width 20 height 30
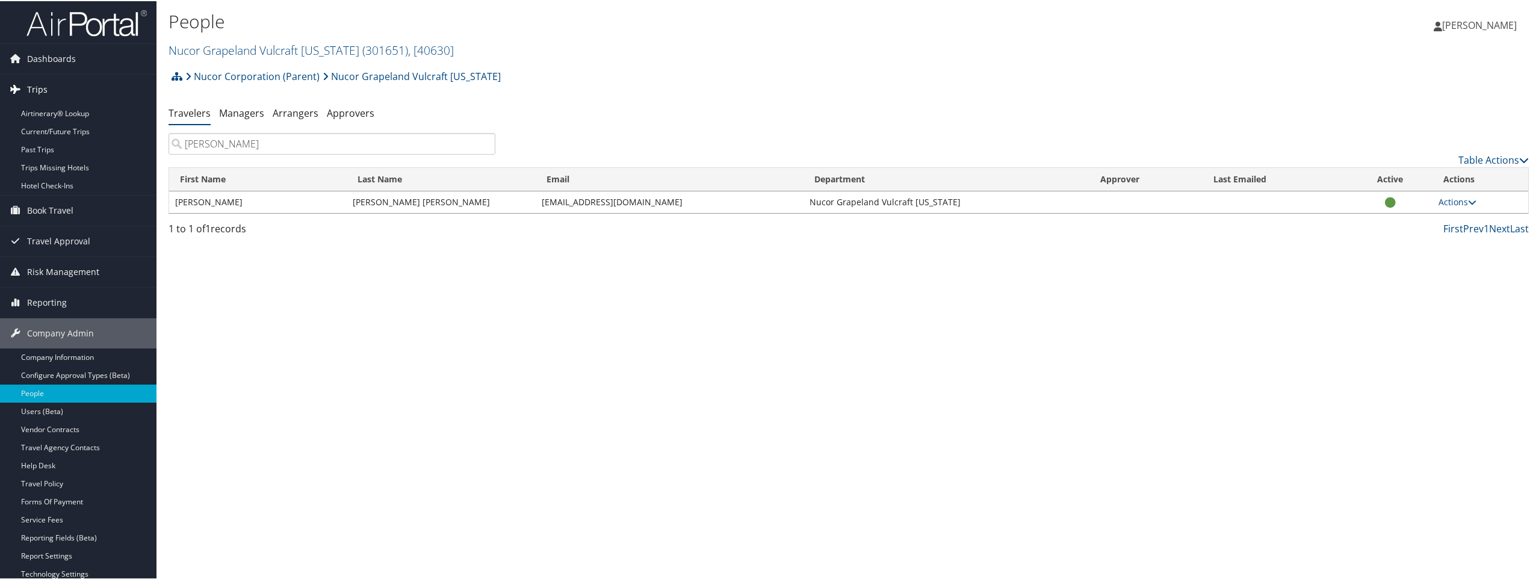
click at [40, 85] on span "Trips" at bounding box center [37, 88] width 20 height 30
